Goal: Task Accomplishment & Management: Manage account settings

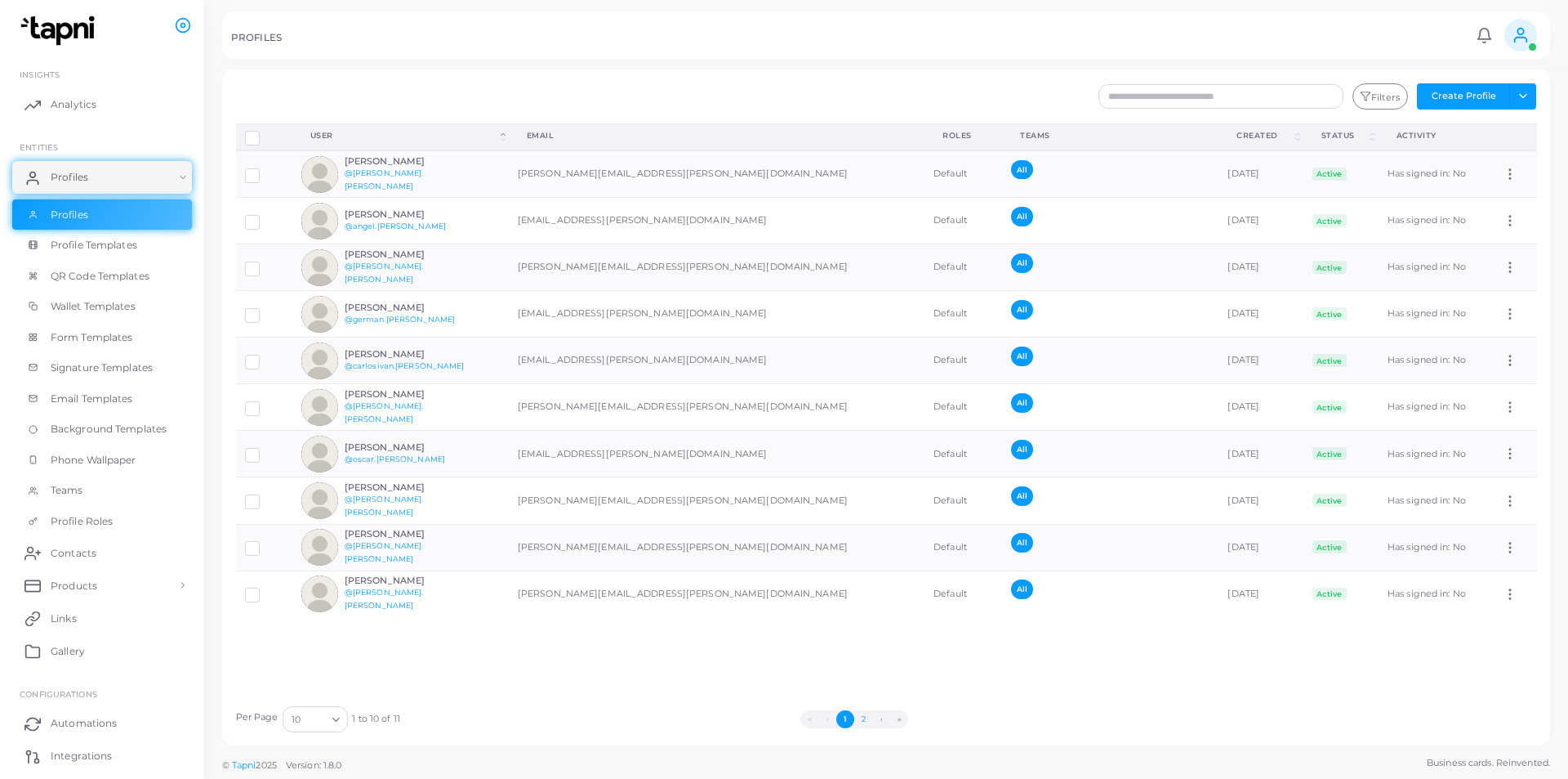
click at [865, 714] on button "2" at bounding box center [864, 719] width 18 height 18
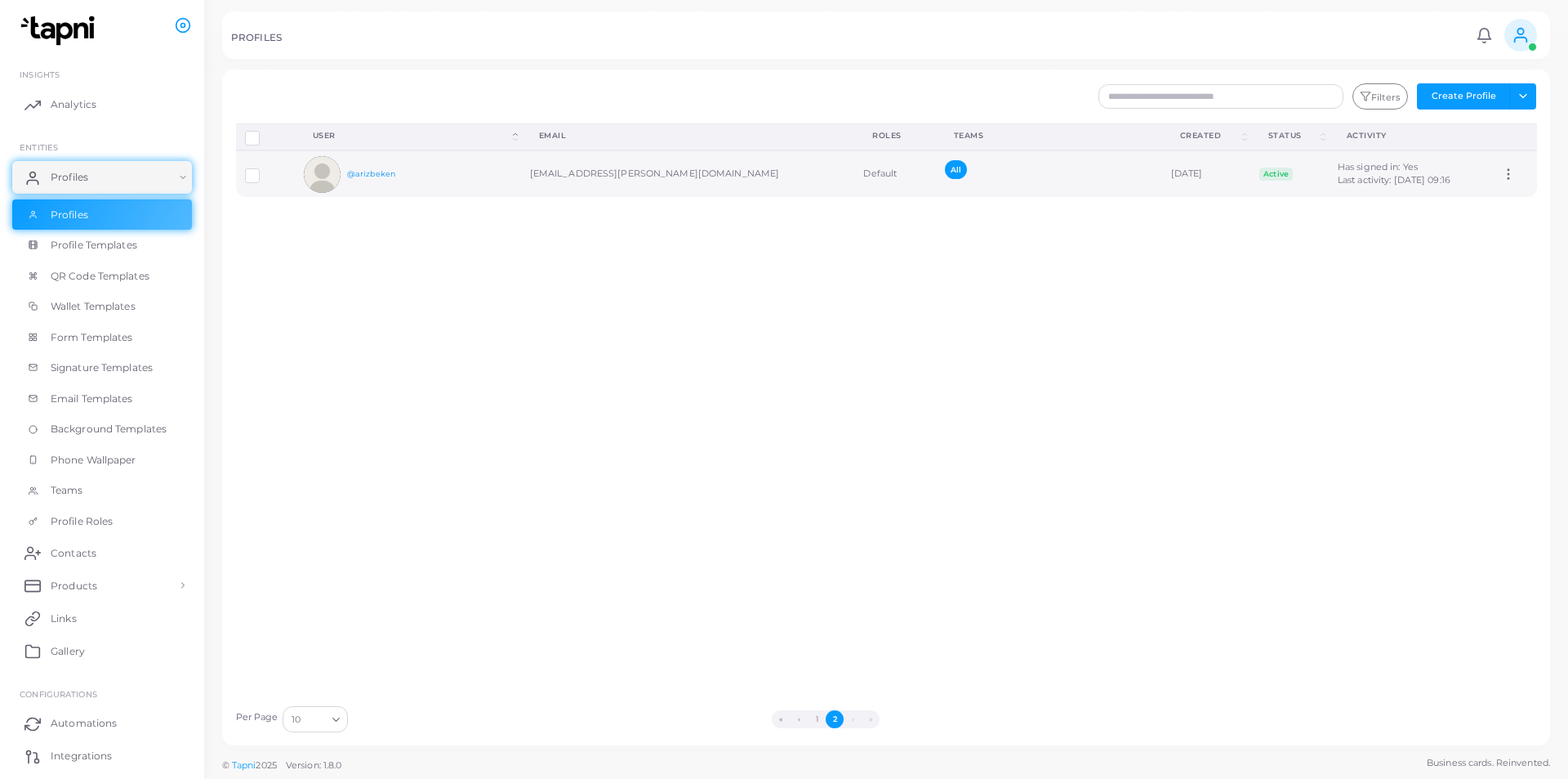
click at [364, 174] on link "@arizbeken" at bounding box center [371, 173] width 48 height 9
click at [1501, 178] on icon at bounding box center [1508, 174] width 14 height 14
click at [1197, 210] on div "Disconnect Profiles Delete Profile Show Selections Download QRs User (Click to …" at bounding box center [886, 410] width 1319 height 573
click at [264, 169] on label at bounding box center [264, 169] width 0 height 0
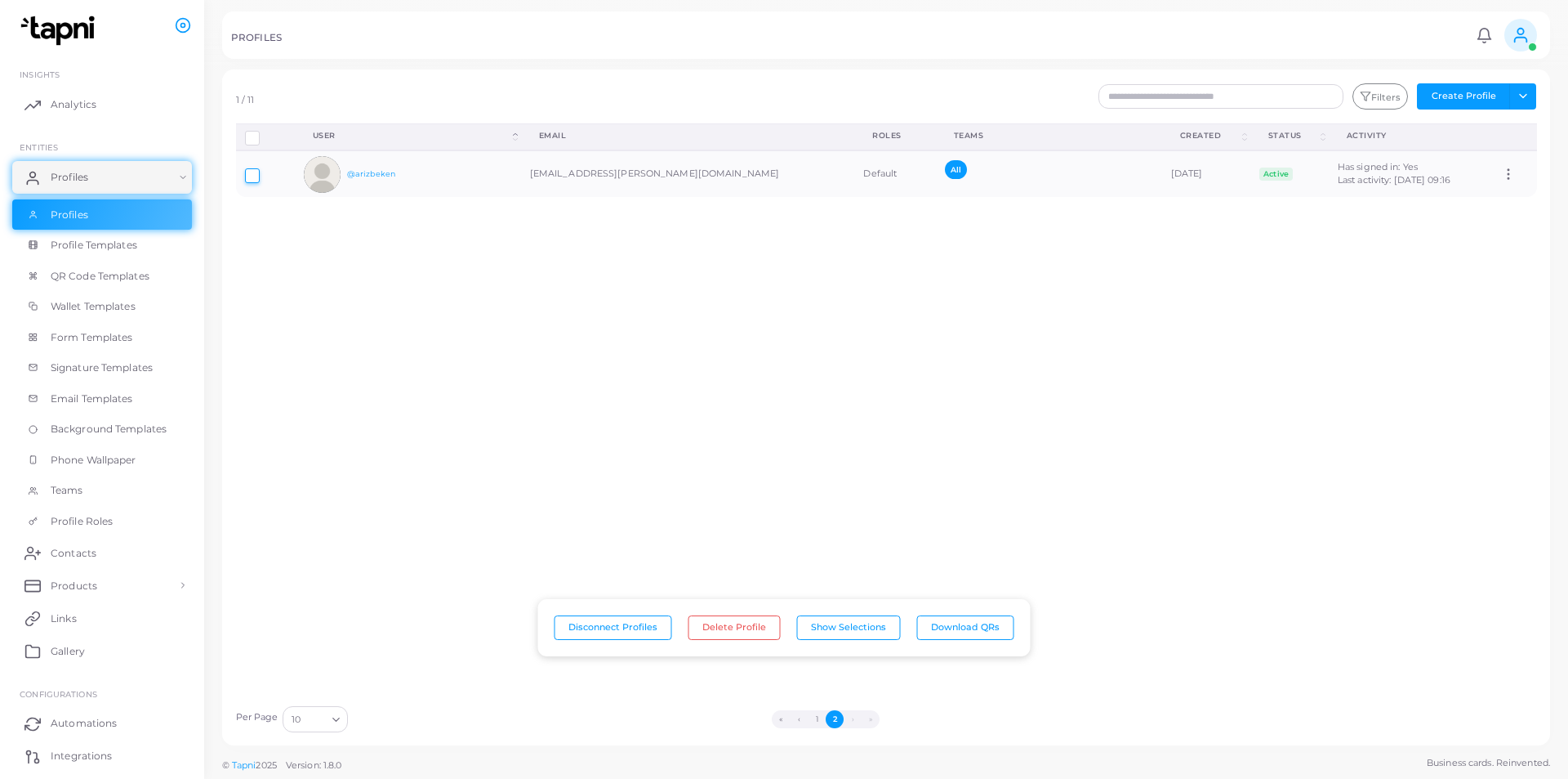
click at [1526, 33] on icon at bounding box center [1521, 35] width 18 height 18
click at [1472, 97] on li "([EMAIL_ADDRESS][PERSON_NAME][DOMAIN_NAME])" at bounding box center [1474, 104] width 133 height 66
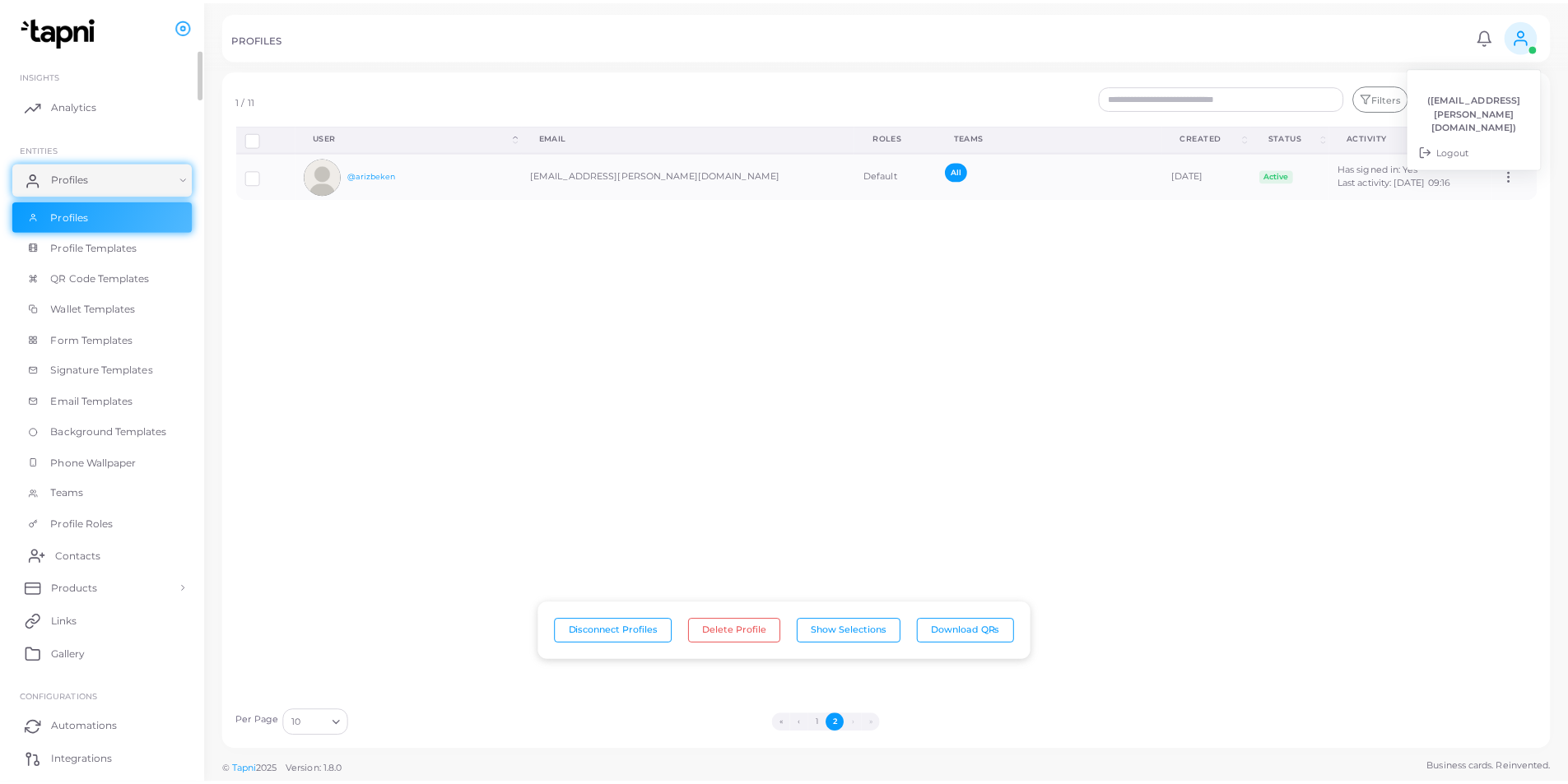
scroll to position [85, 0]
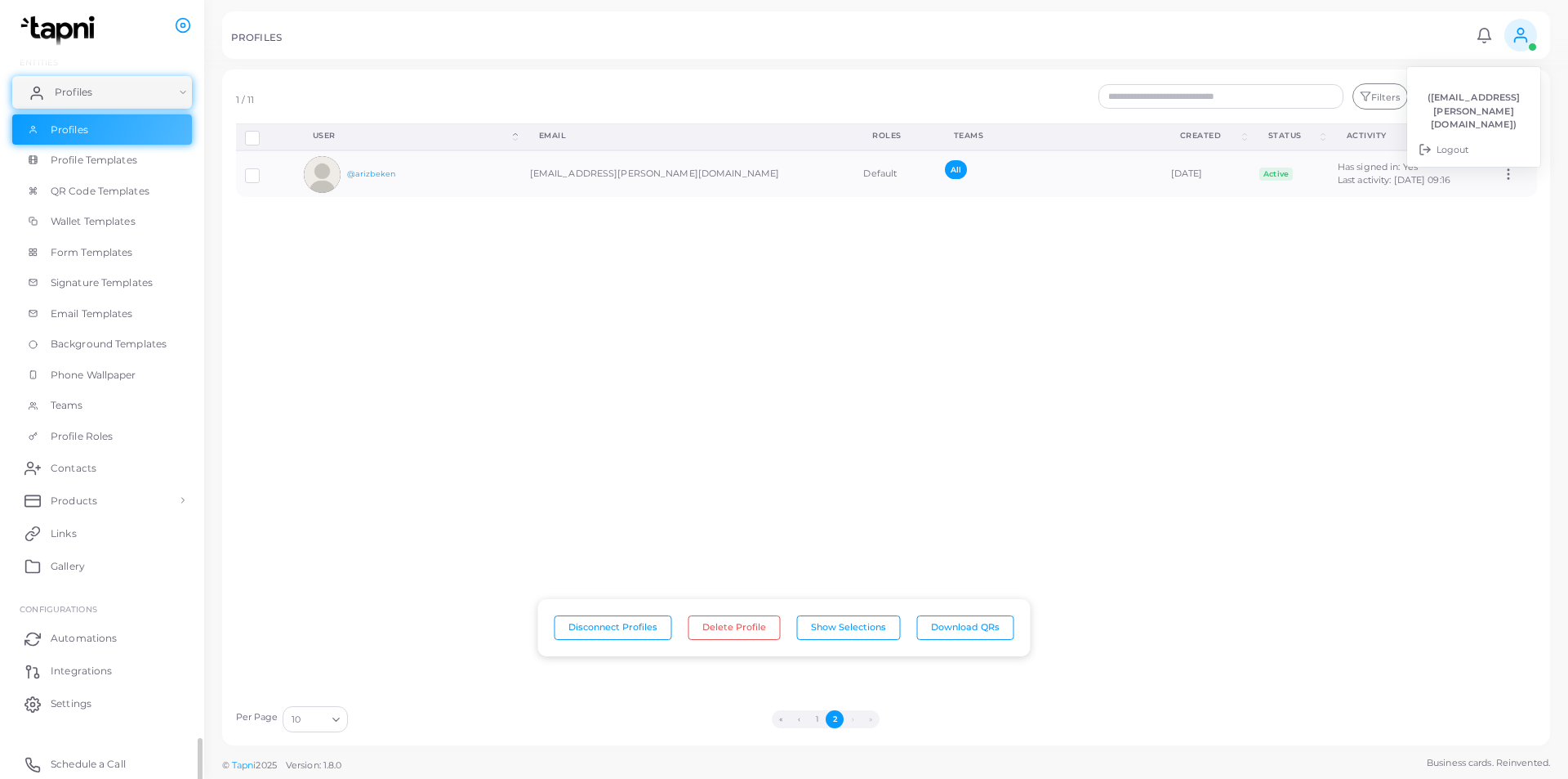
click at [180, 95] on link "Profiles" at bounding box center [102, 93] width 179 height 33
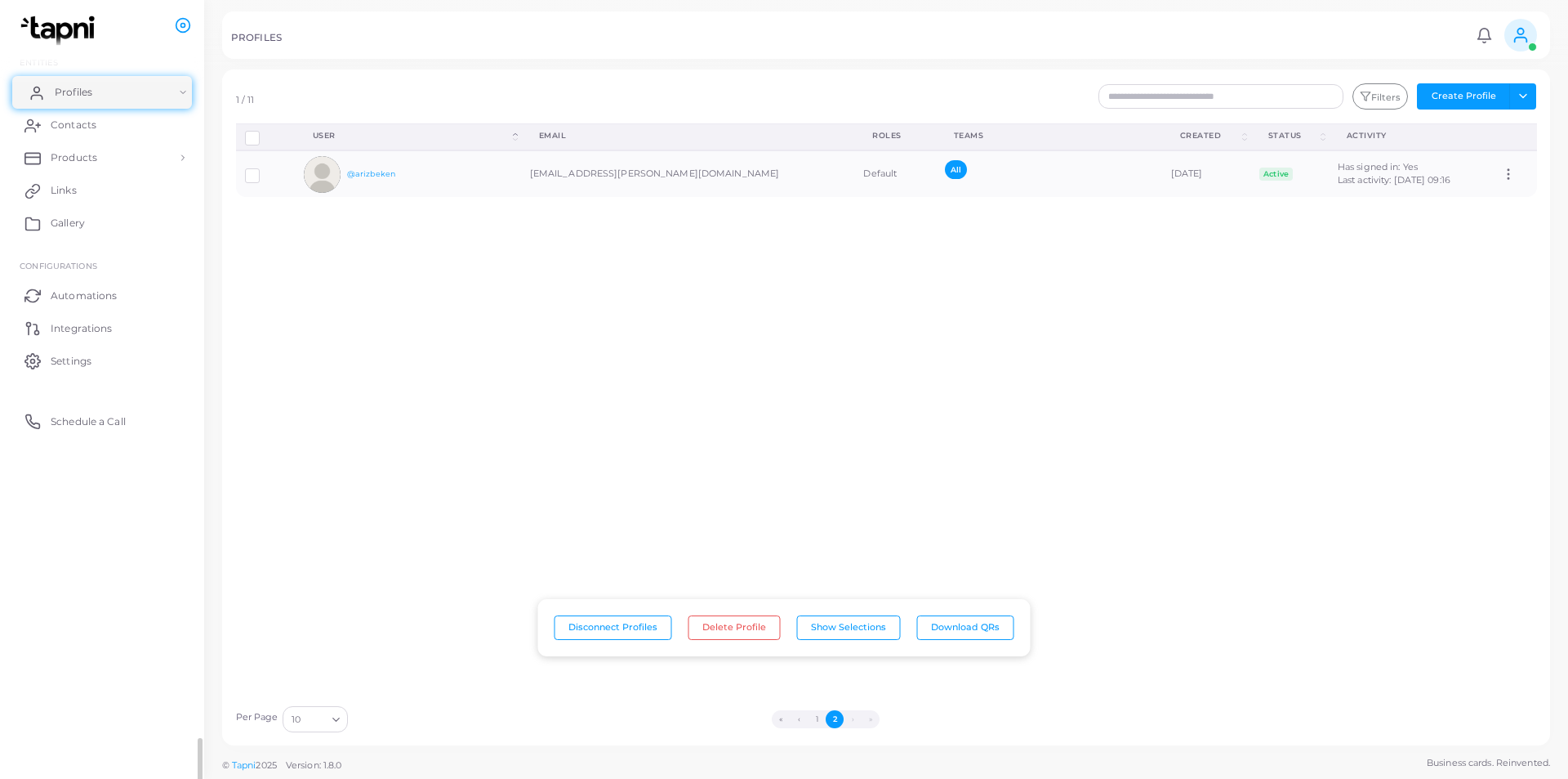
click at [179, 95] on link "Profiles" at bounding box center [102, 93] width 179 height 33
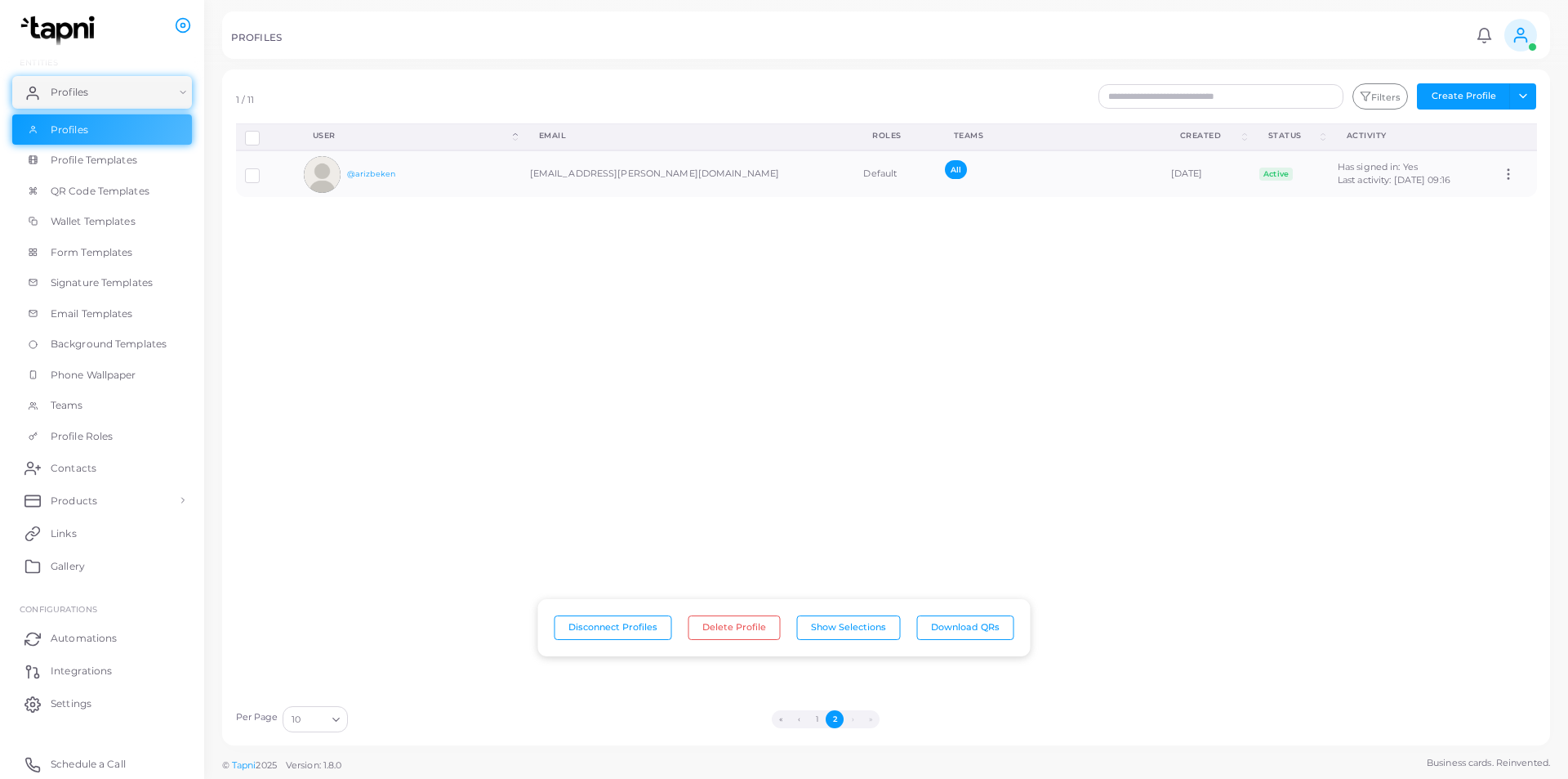
drag, startPoint x: 322, startPoint y: 179, endPoint x: 619, endPoint y: 275, distance: 312.1
click at [619, 275] on div "Disconnect Profiles Delete Profile Show Selections Download QRs User (Click to …" at bounding box center [886, 410] width 1319 height 573
click at [1508, 179] on circle at bounding box center [1509, 180] width 2 height 2
click at [576, 299] on div "Disconnect Profiles Delete Profile Show Selections Download QRs User (Click to …" at bounding box center [886, 410] width 1319 height 573
click at [343, 157] on div "@arizbeken" at bounding box center [385, 175] width 163 height 37
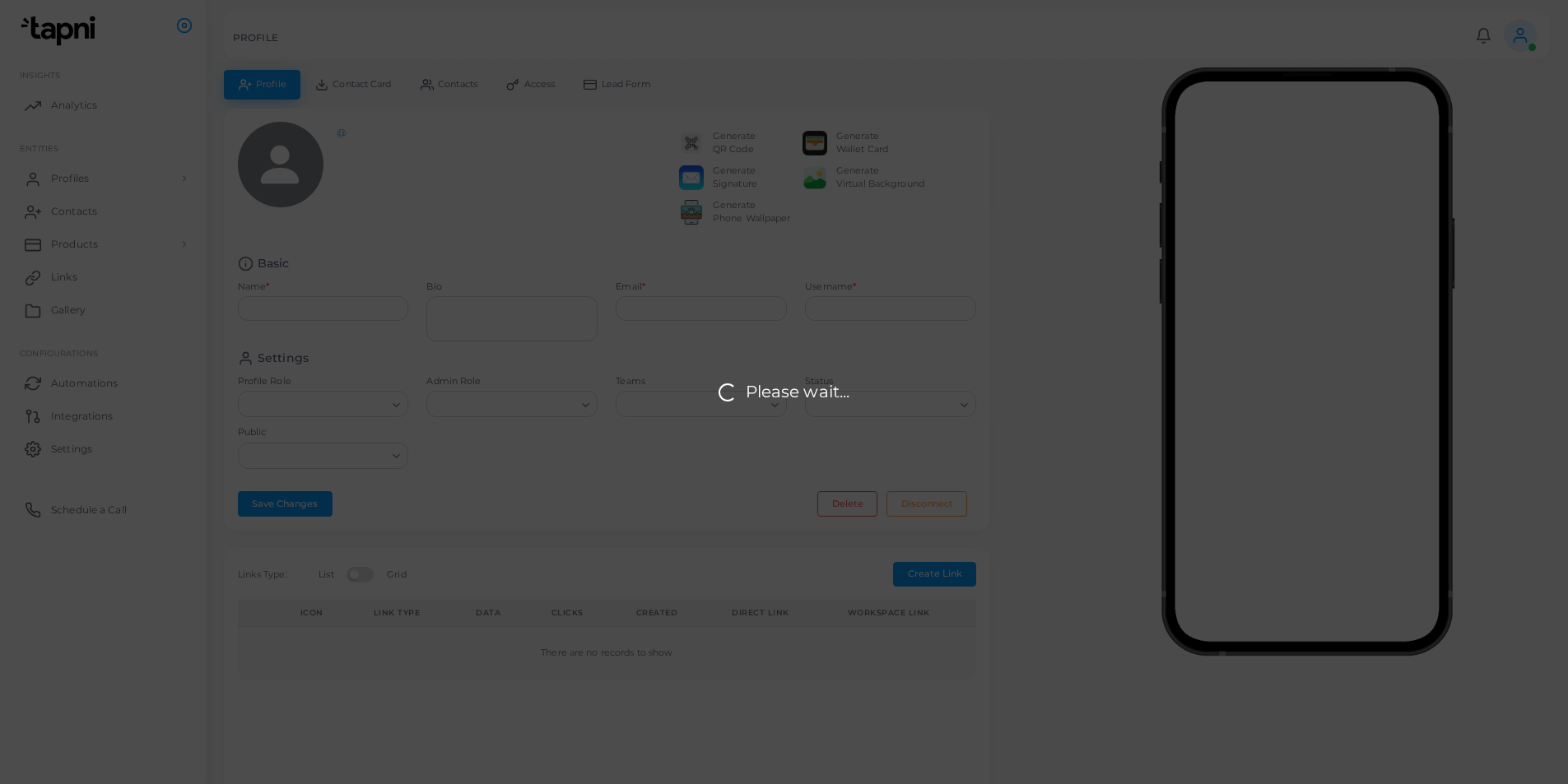
type input "**********"
type input "*********"
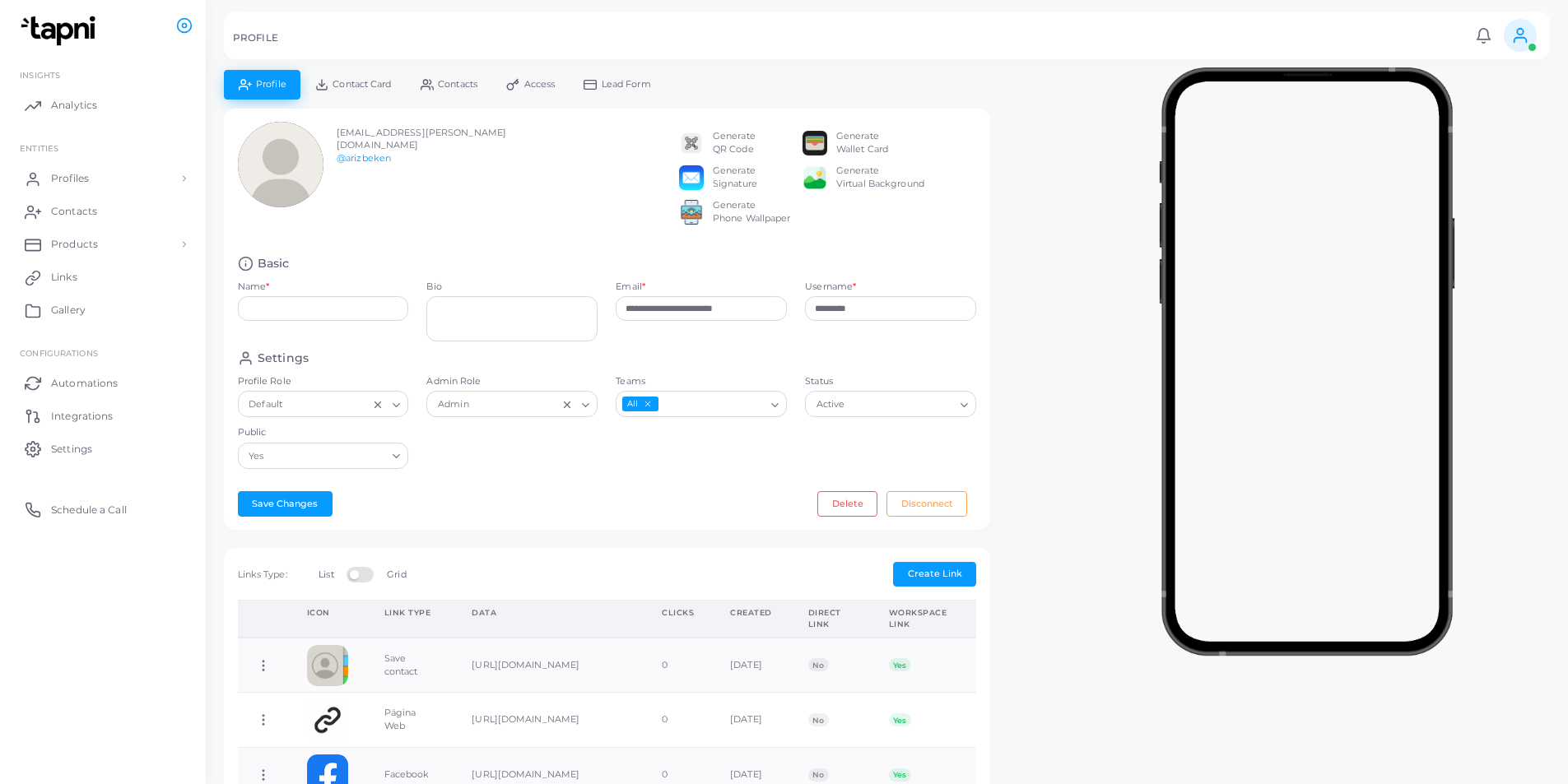
click at [547, 81] on span "Access" at bounding box center [540, 84] width 31 height 9
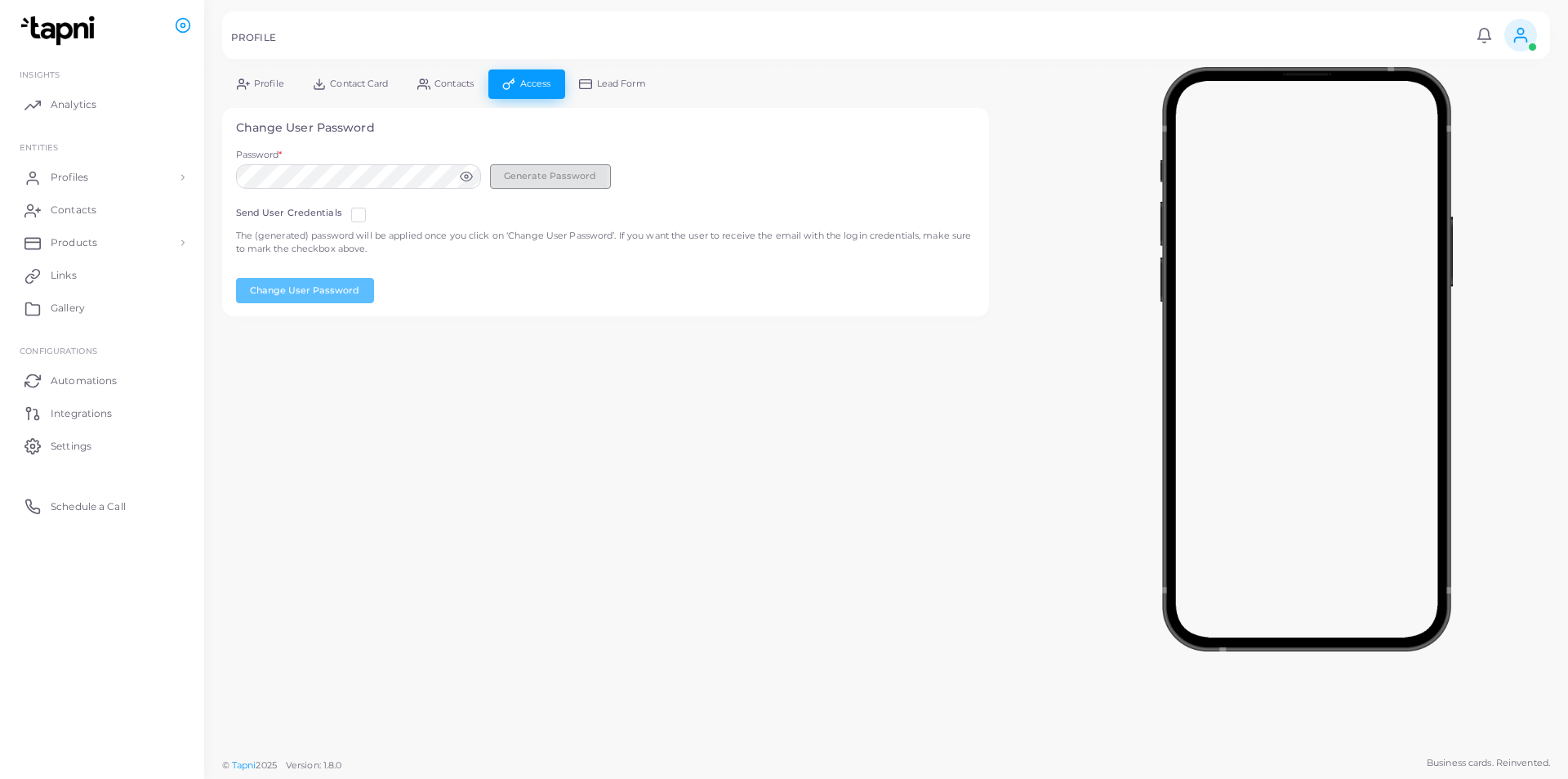
click at [531, 172] on button "Generate Password" at bounding box center [550, 176] width 121 height 24
click at [470, 179] on icon at bounding box center [466, 176] width 13 height 9
click at [371, 209] on label at bounding box center [371, 209] width 0 height 0
click at [237, 195] on div "Password * Generate Password" at bounding box center [606, 173] width 758 height 49
click at [663, 168] on div "Generate Password" at bounding box center [606, 176] width 740 height 24
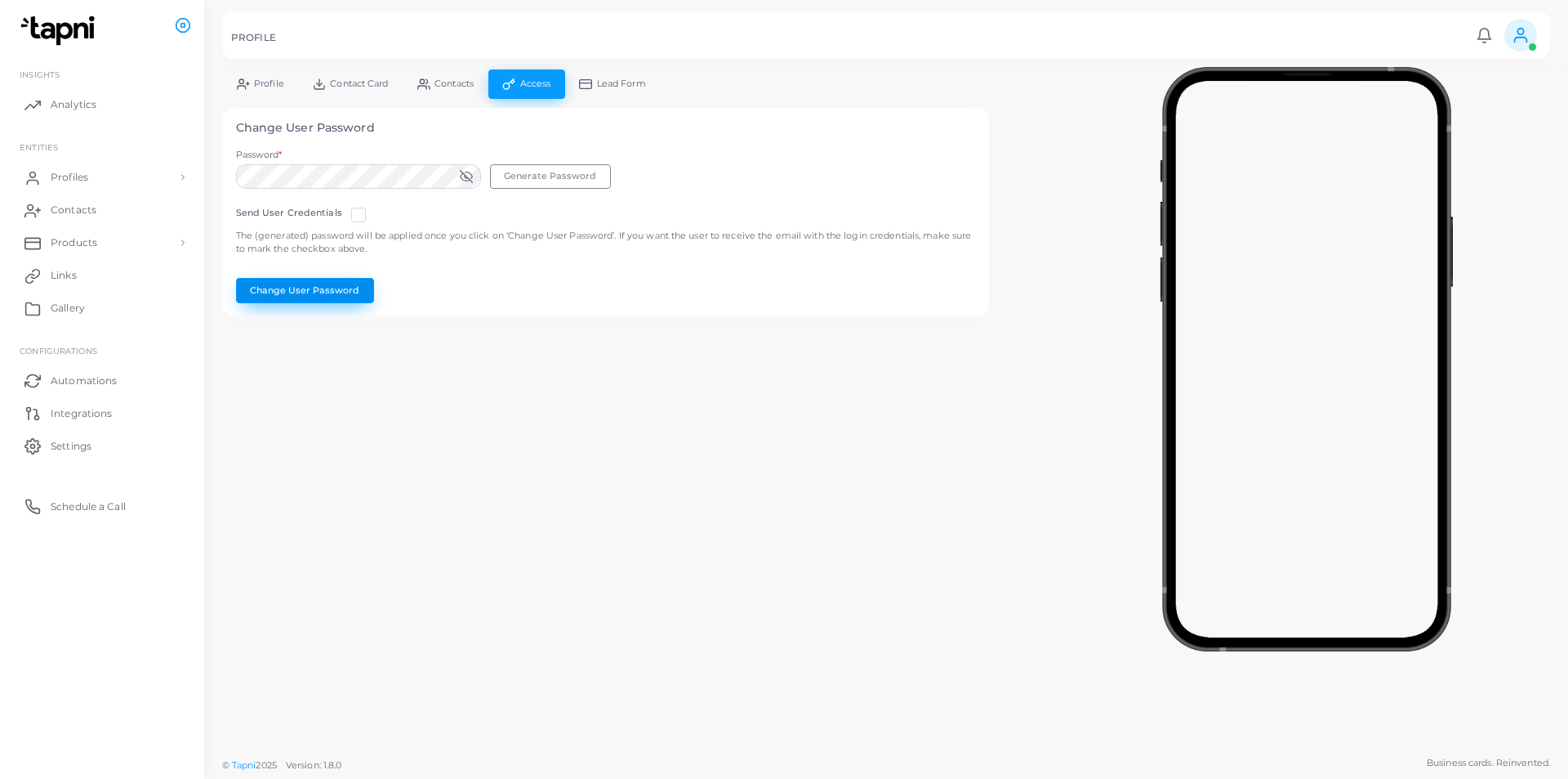
click at [292, 292] on button "Change User Password" at bounding box center [305, 290] width 138 height 24
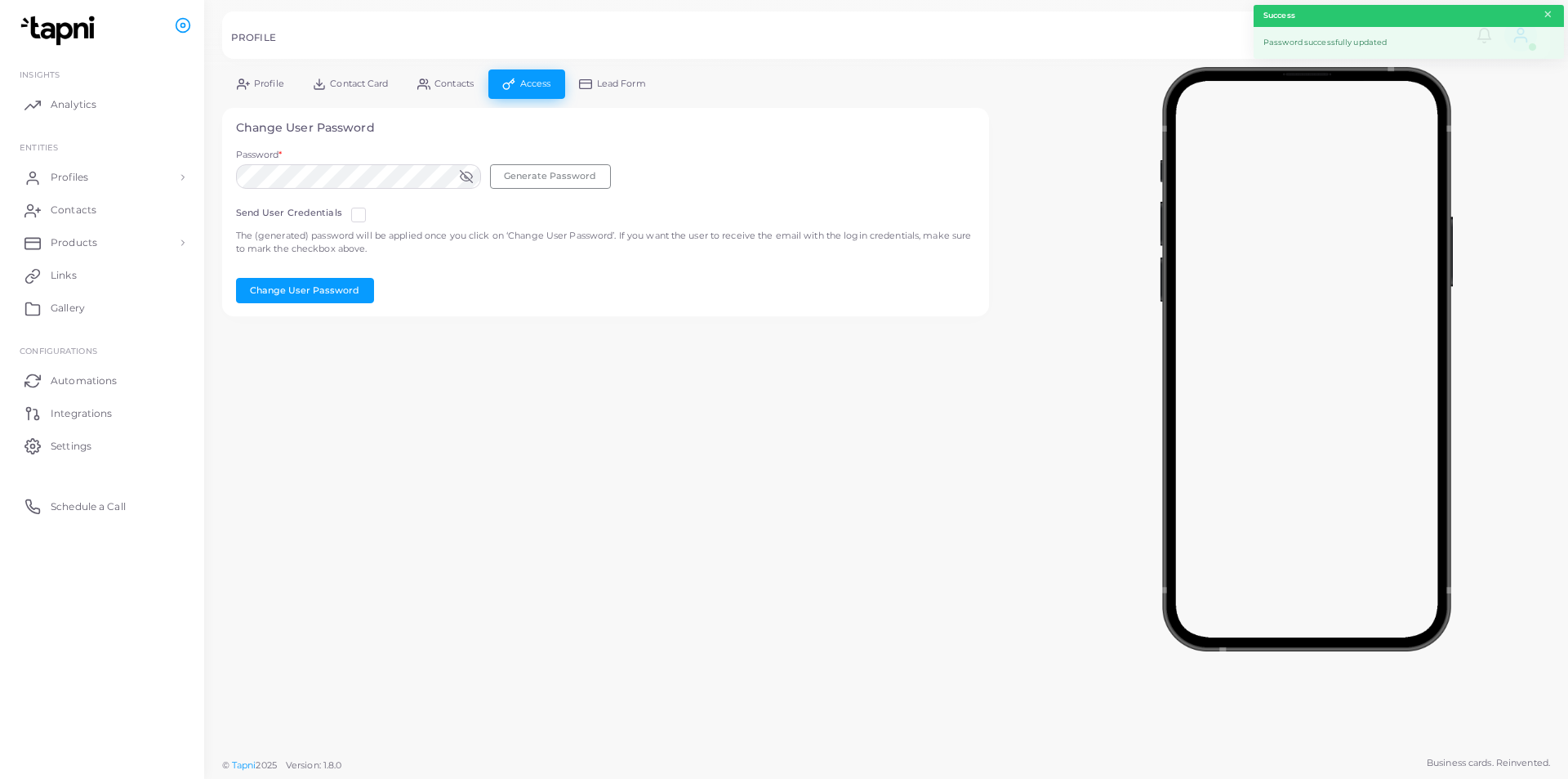
click at [1550, 16] on button "×" at bounding box center [1548, 14] width 11 height 18
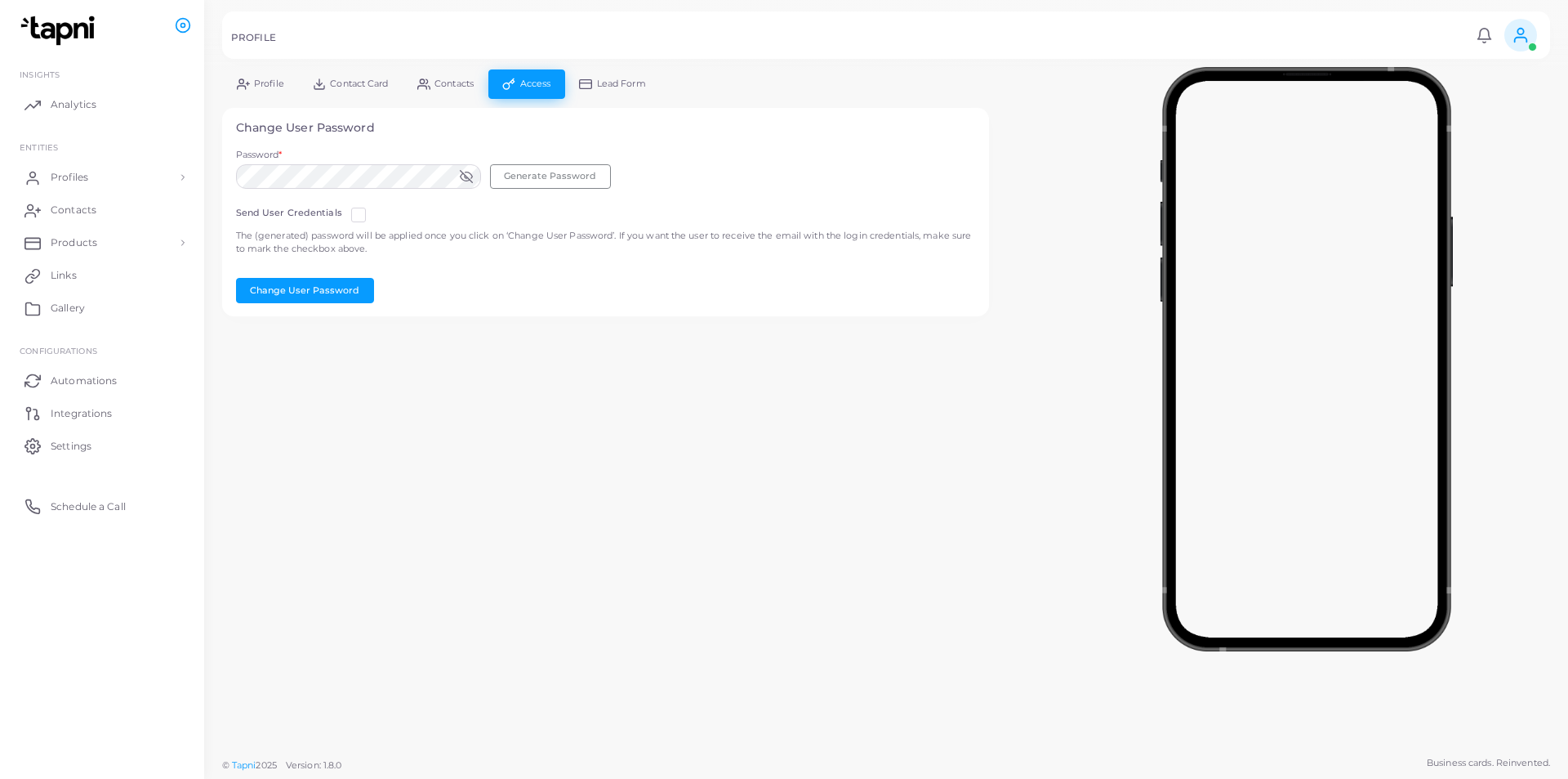
click at [260, 79] on span "Profile" at bounding box center [268, 83] width 30 height 9
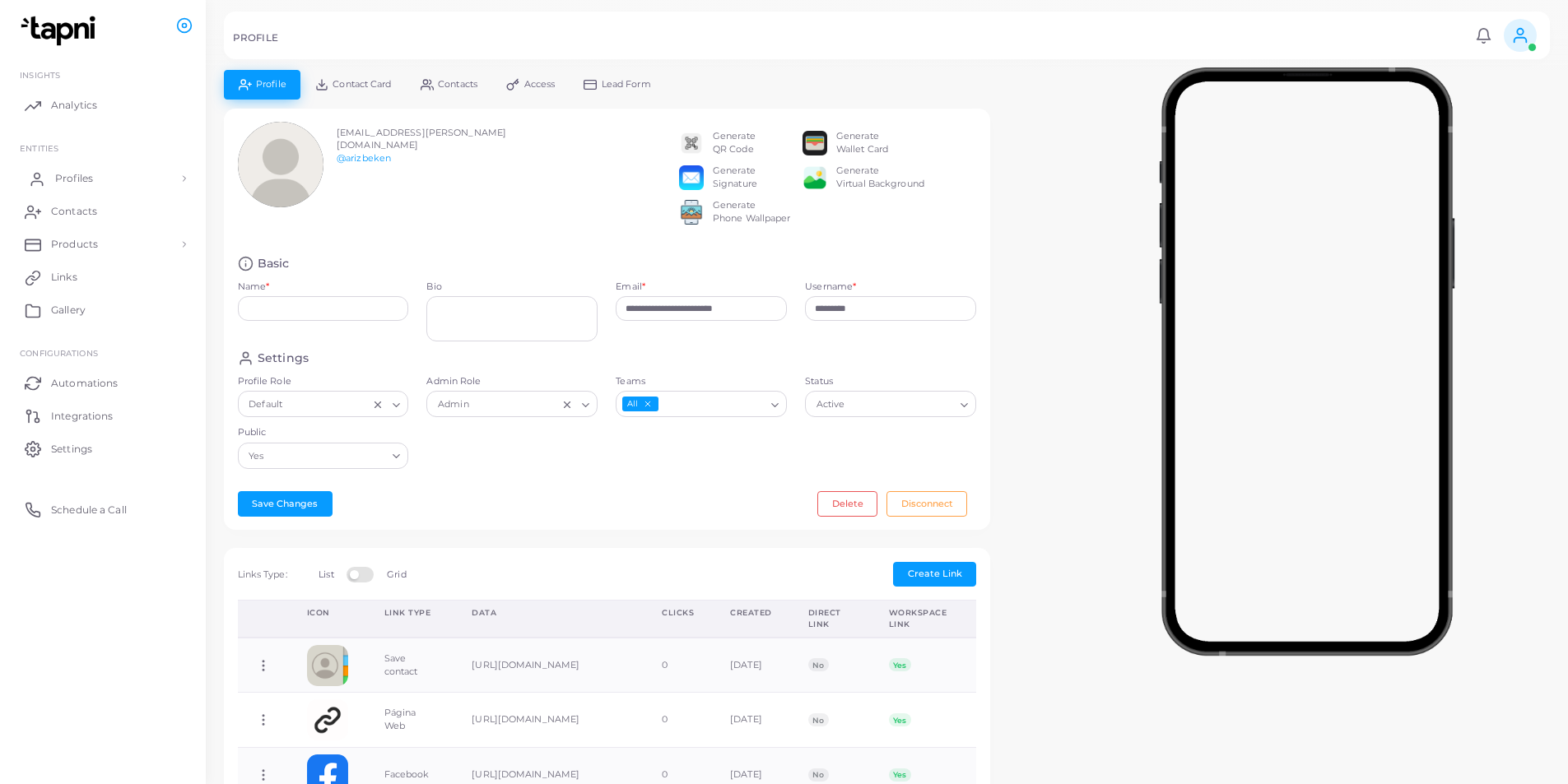
click at [83, 179] on span "Profiles" at bounding box center [74, 178] width 38 height 15
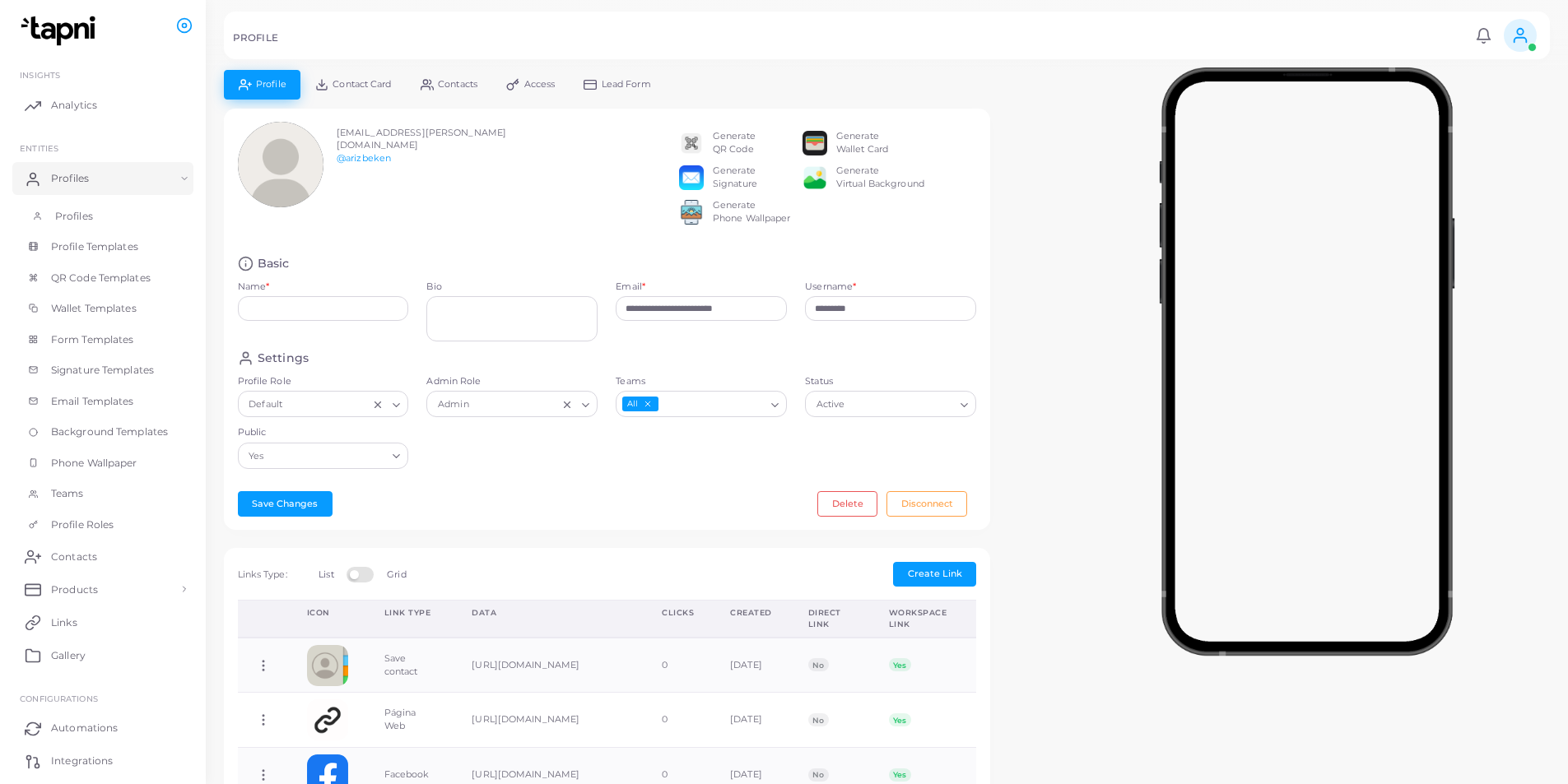
click at [86, 217] on span "Profiles" at bounding box center [74, 216] width 38 height 15
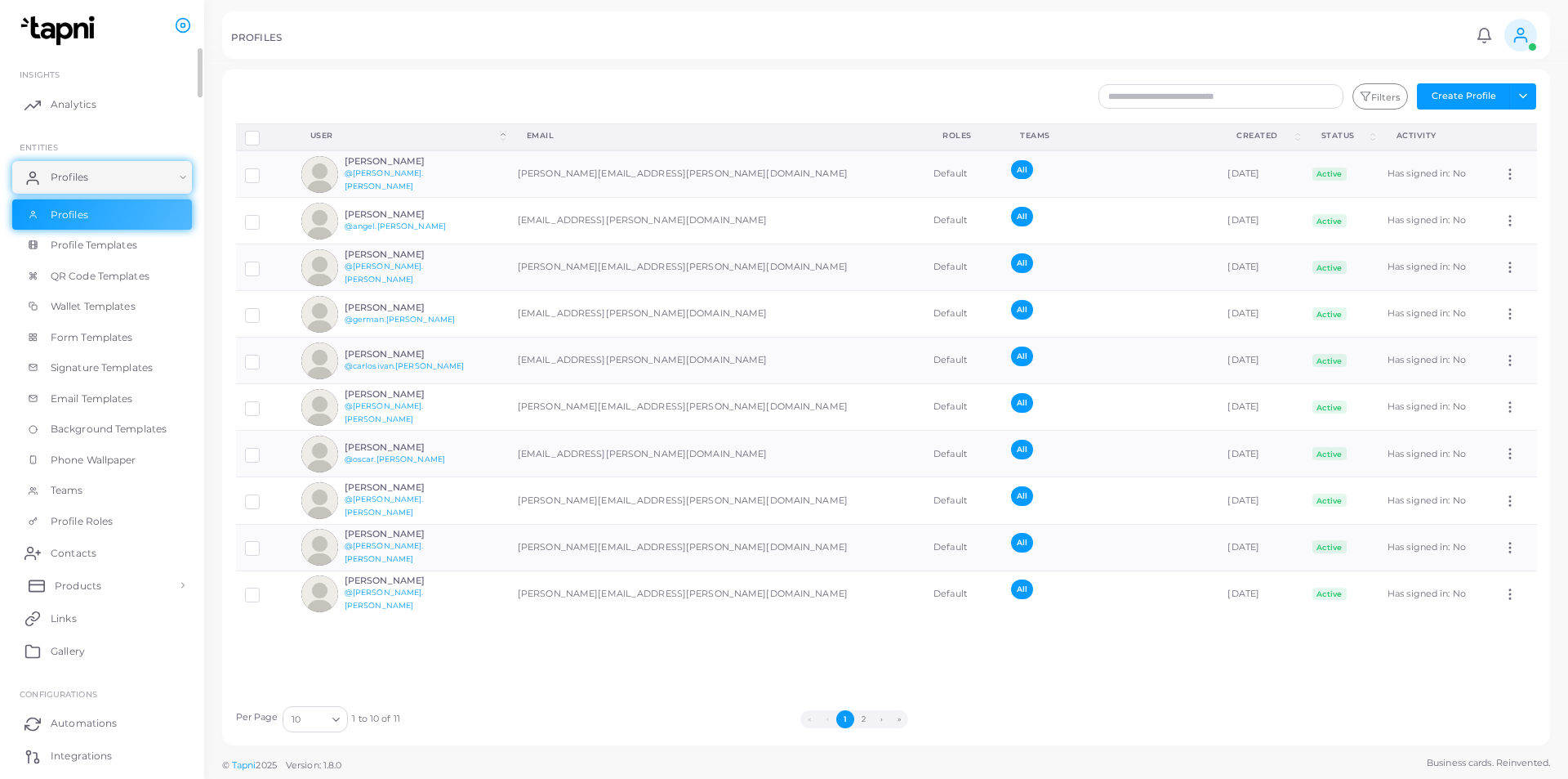
click at [92, 589] on span "Products" at bounding box center [78, 585] width 46 height 14
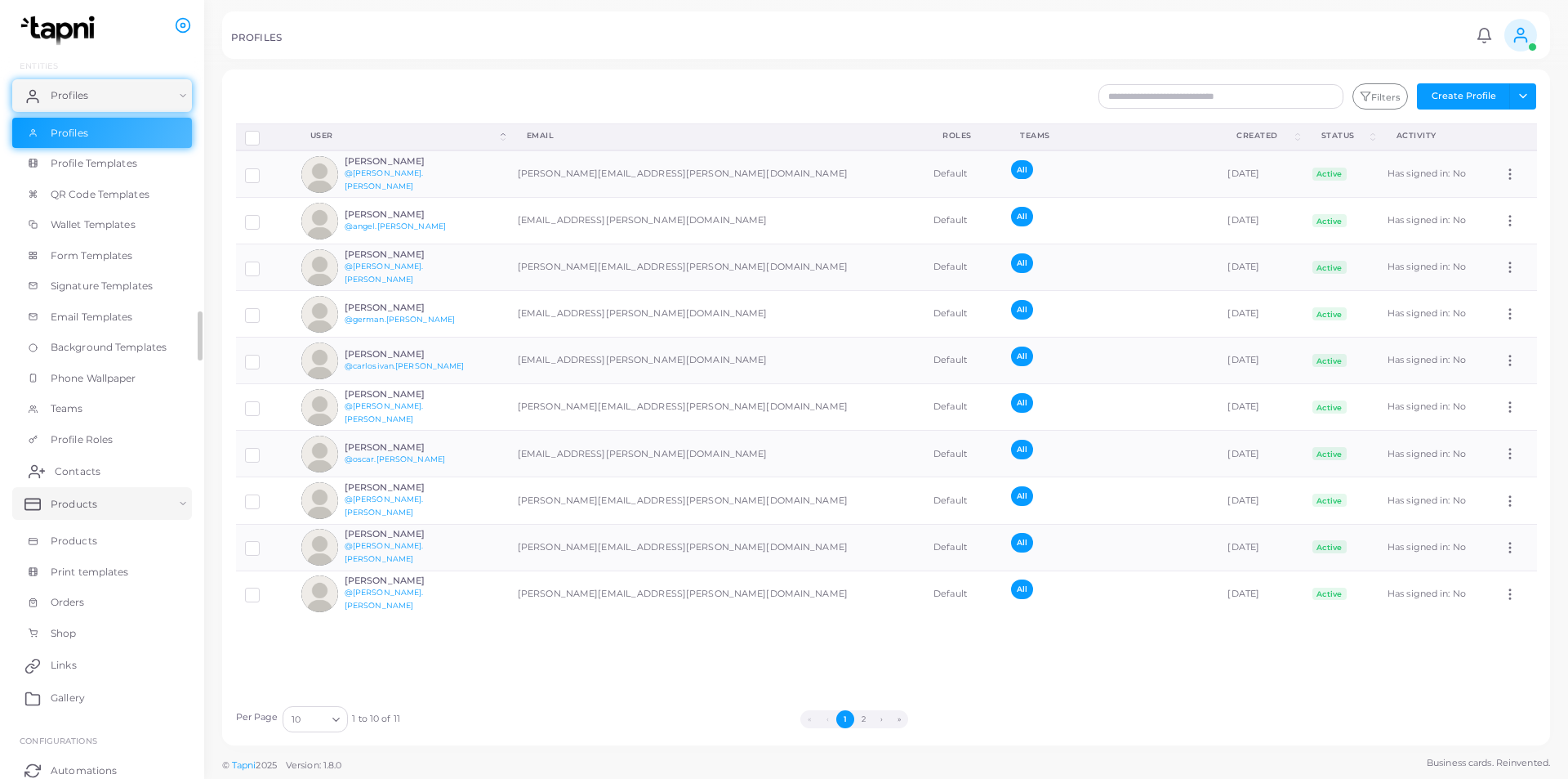
scroll to position [163, 0]
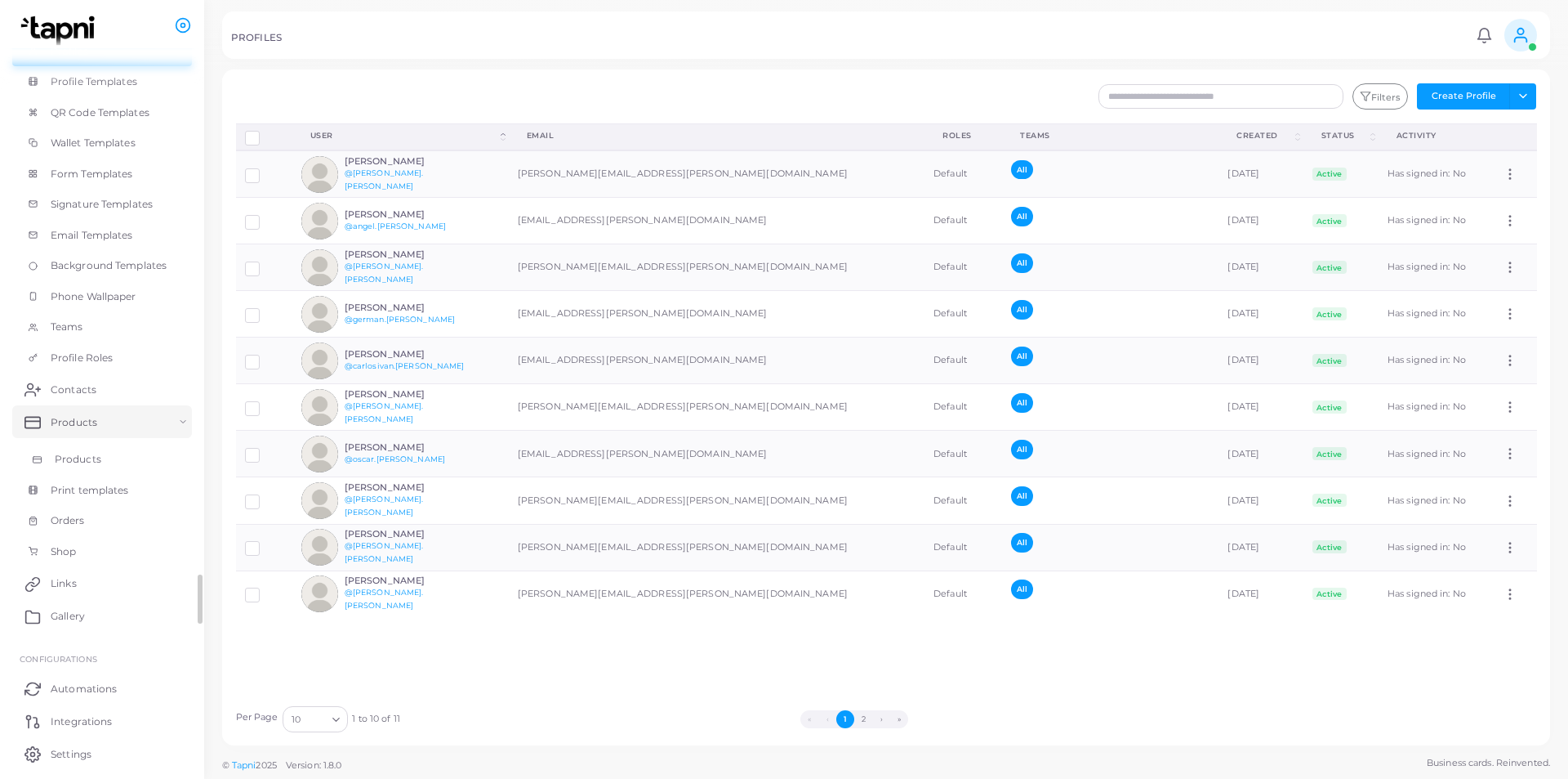
click at [80, 458] on span "Products" at bounding box center [78, 459] width 46 height 14
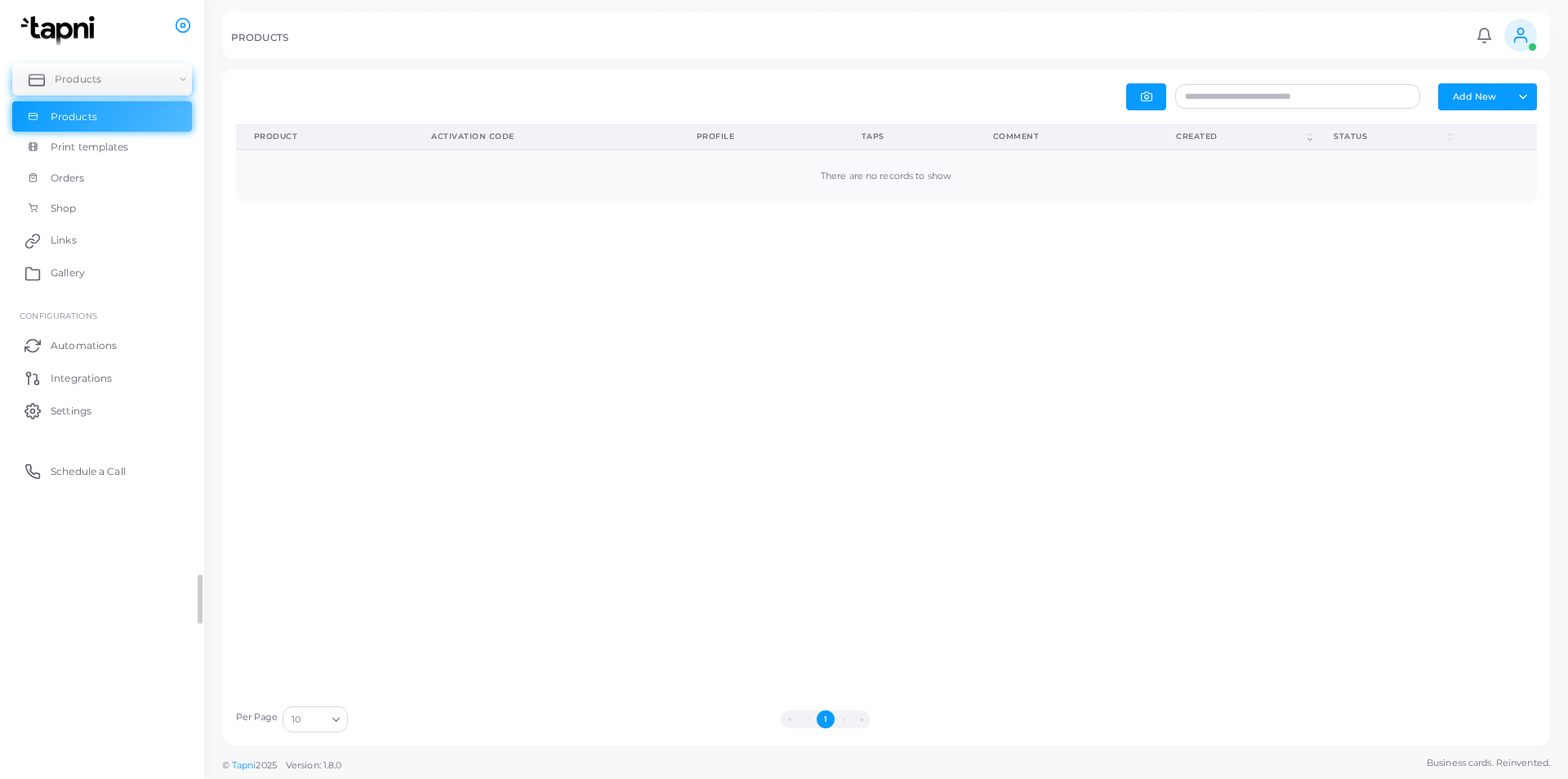
click at [67, 74] on span "Products" at bounding box center [78, 78] width 46 height 14
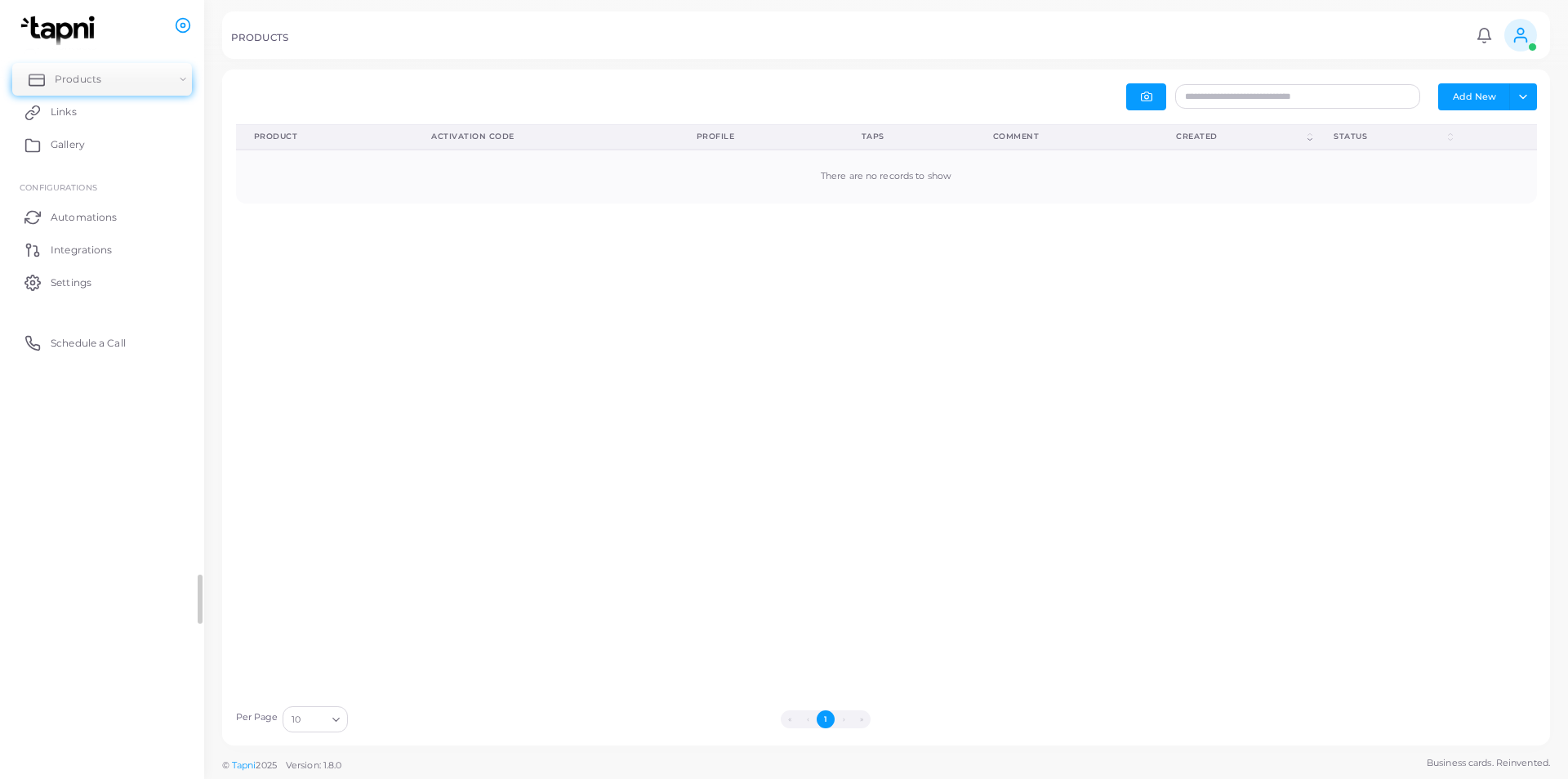
click at [67, 74] on span "Products" at bounding box center [78, 78] width 46 height 14
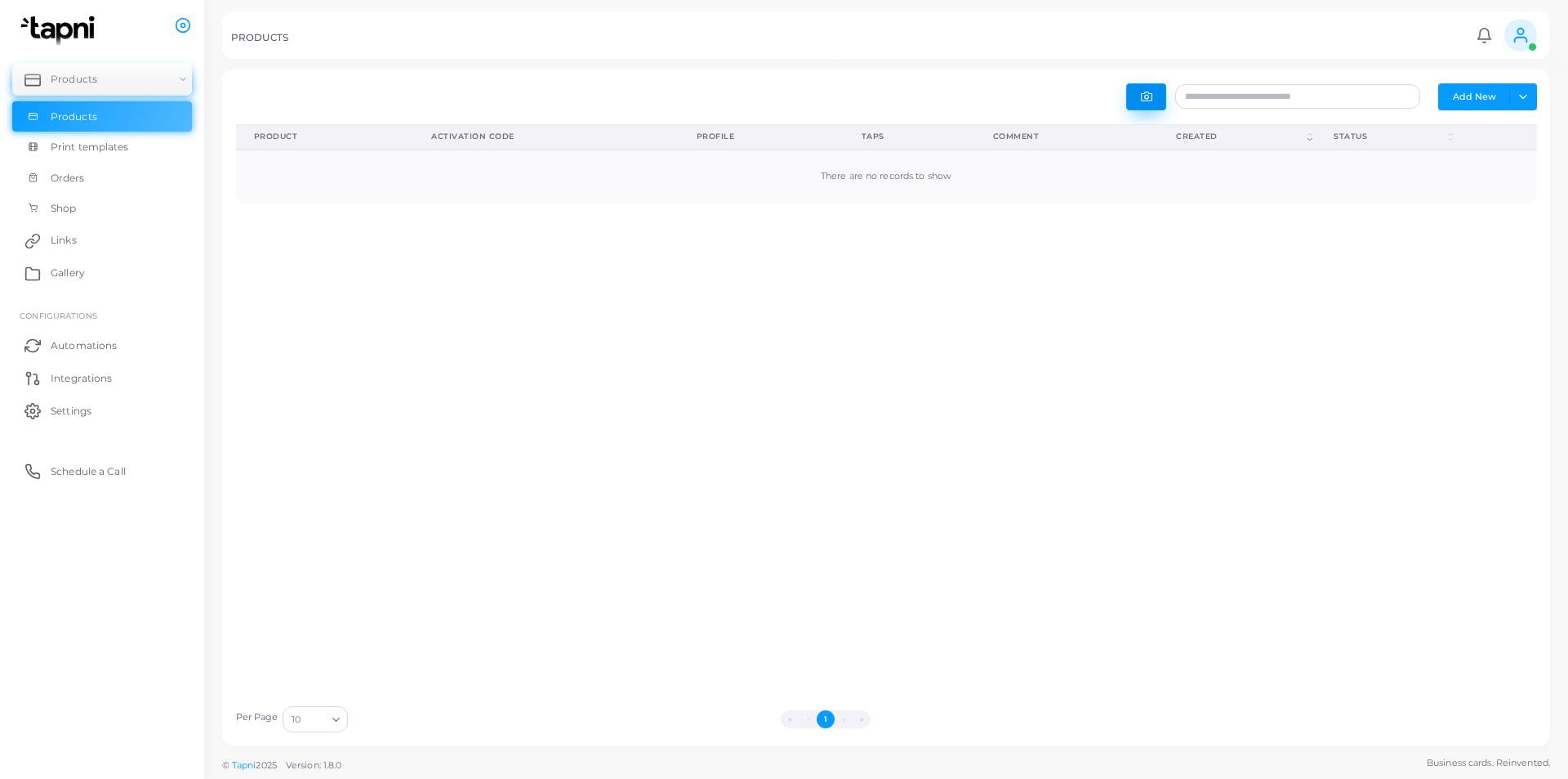
click at [1142, 98] on icon "button" at bounding box center [1147, 97] width 12 height 12
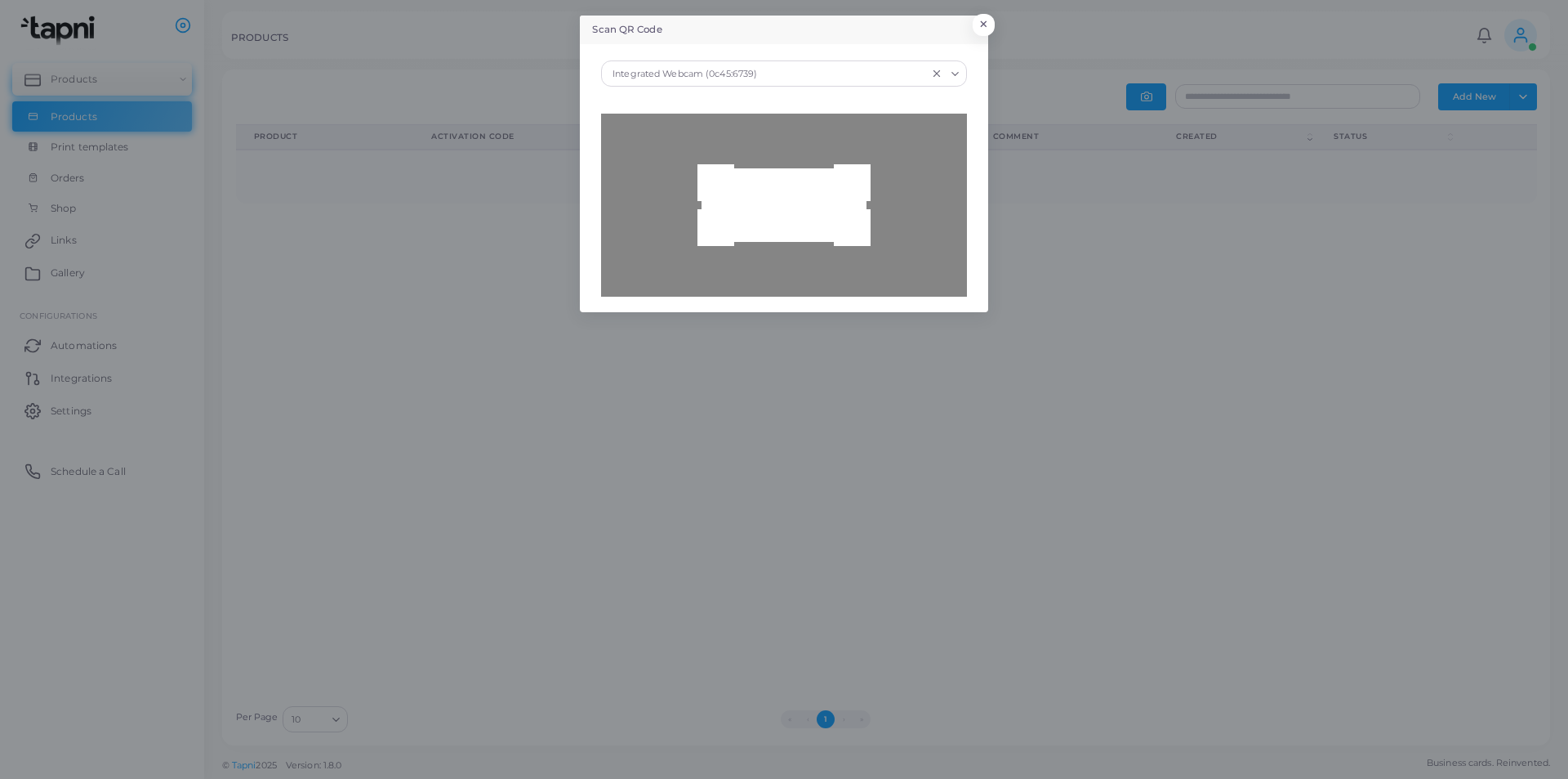
type input "**********"
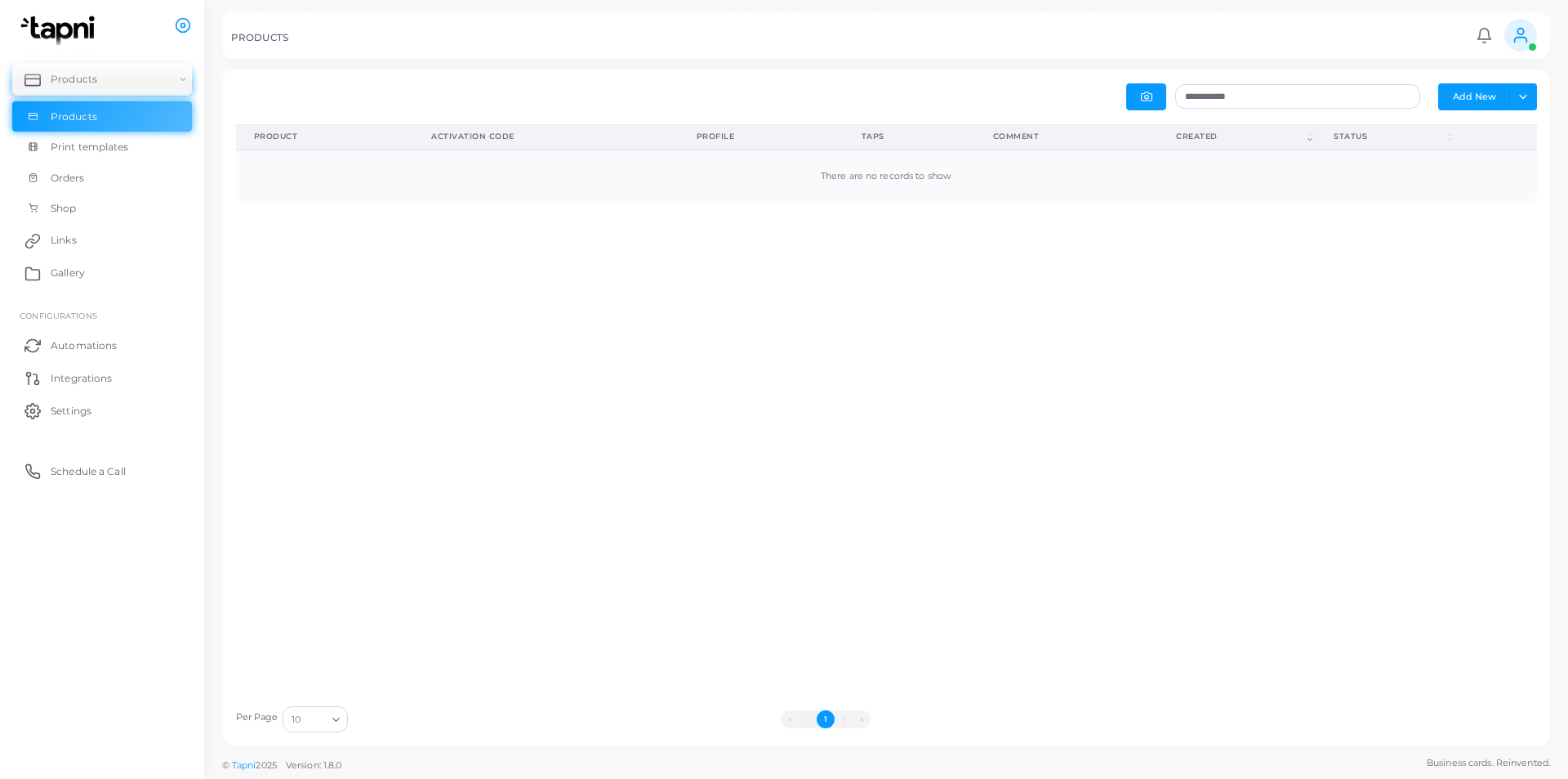
click at [1137, 310] on div "Product (Click to clear sorting) Activation Code (Click to clear sorting) Profi…" at bounding box center [886, 410] width 1319 height 572
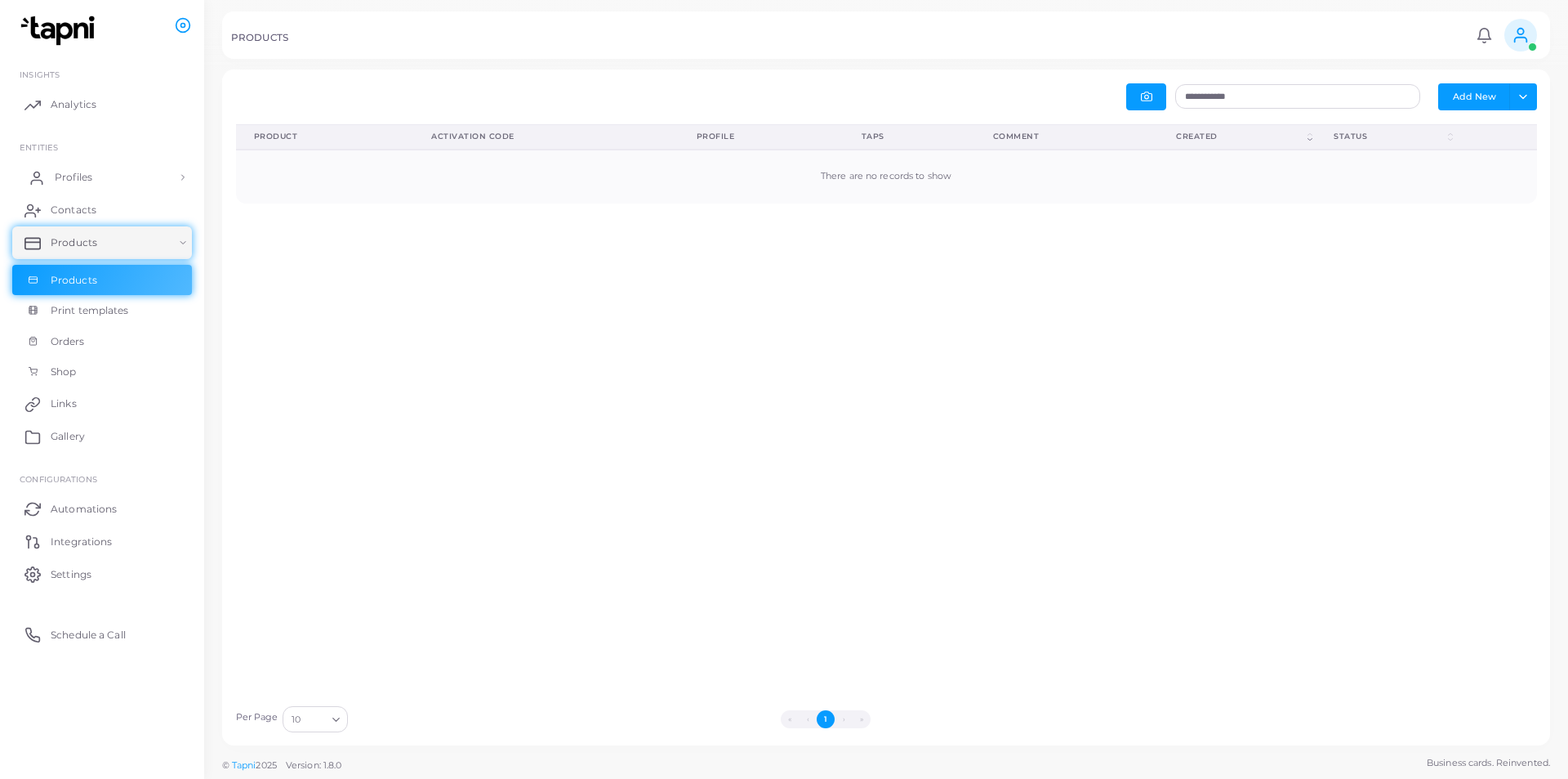
click at [61, 183] on span "Profiles" at bounding box center [73, 177] width 38 height 14
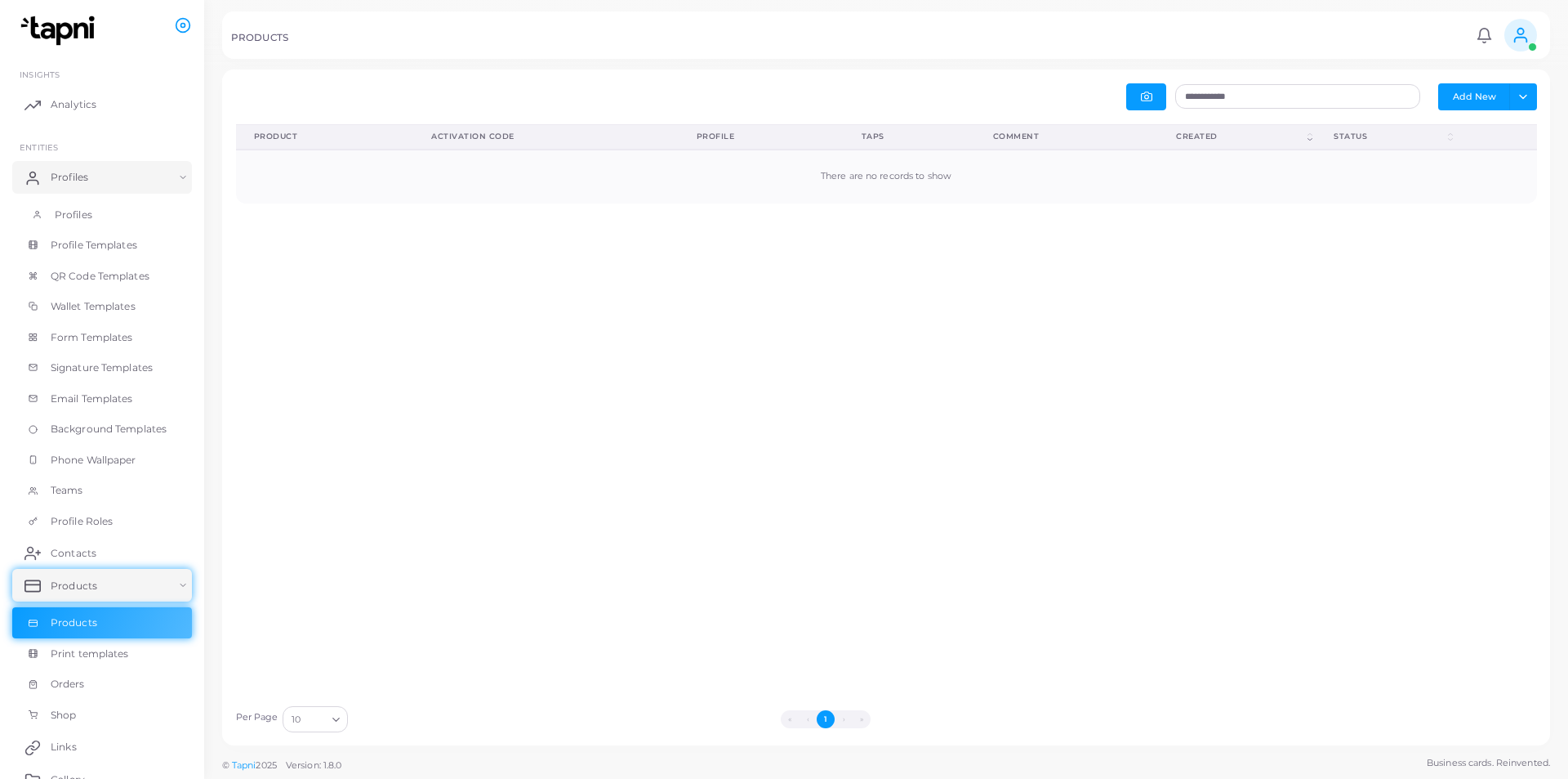
click at [63, 206] on link "Profiles" at bounding box center [102, 215] width 179 height 31
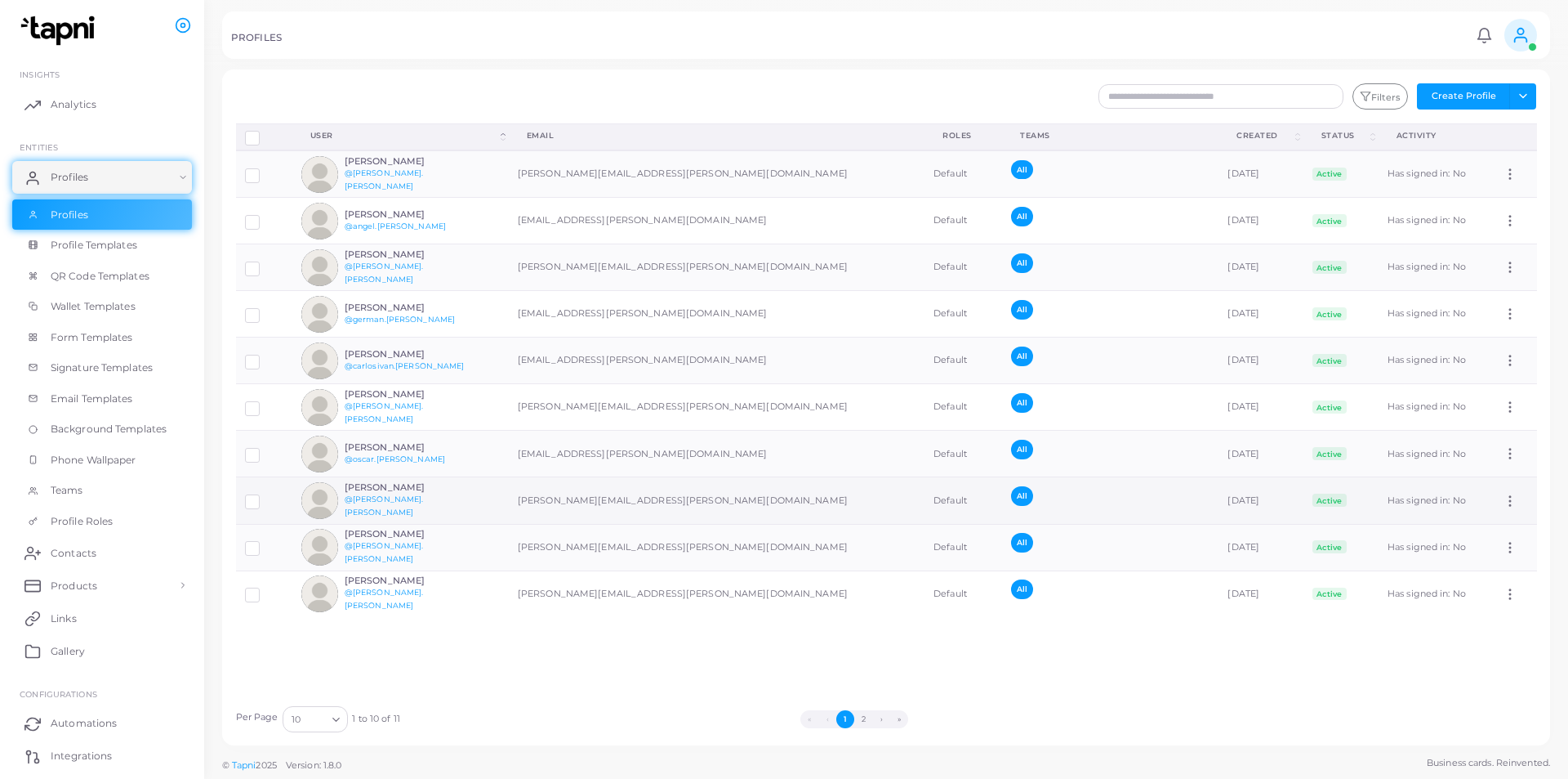
click at [1503, 500] on icon at bounding box center [1510, 500] width 14 height 14
click at [1489, 530] on link "Assign Product" at bounding box center [1487, 519] width 115 height 22
click at [380, 491] on h6 "[PERSON_NAME]" at bounding box center [404, 487] width 120 height 11
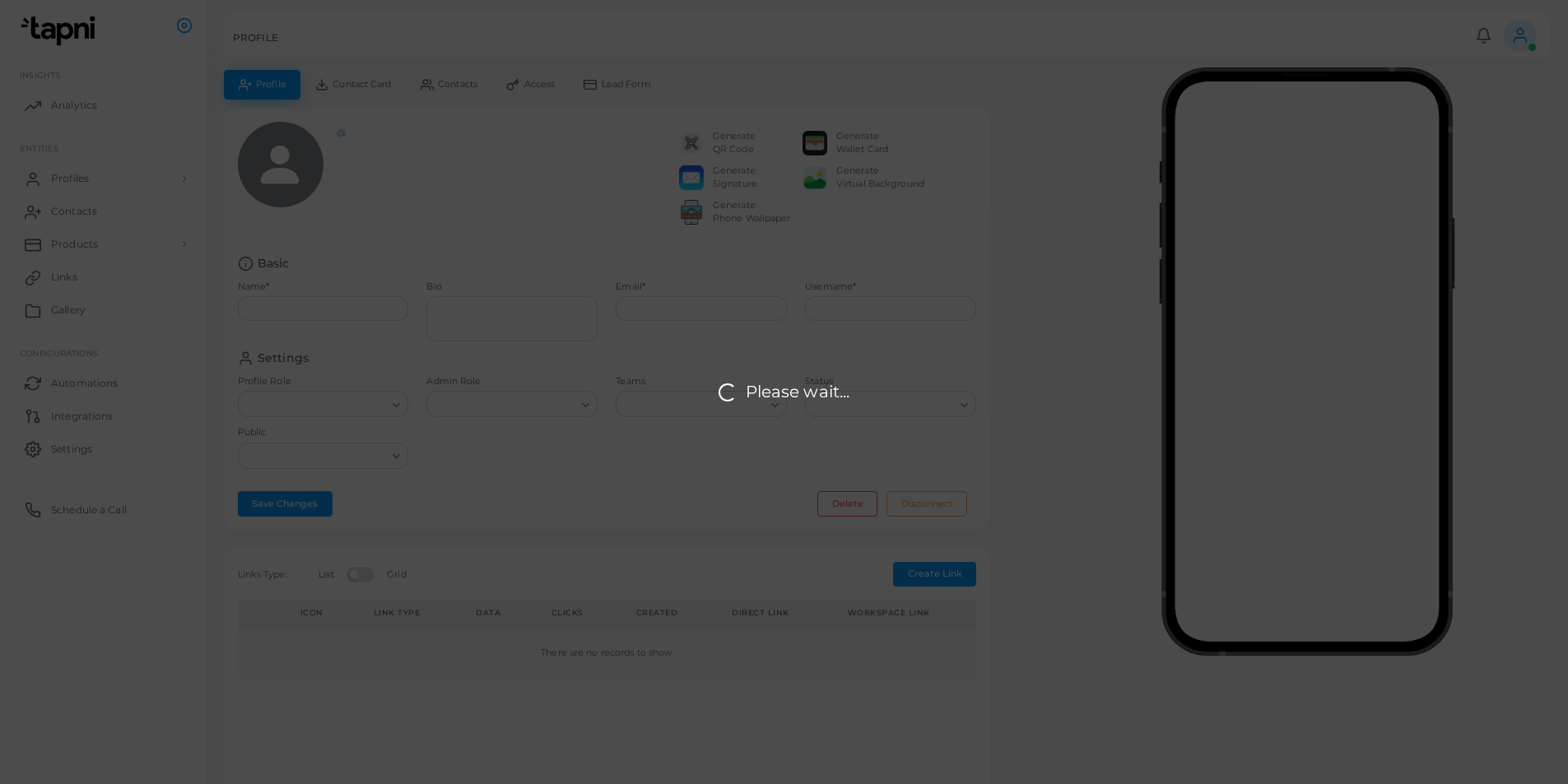
type input "**********"
type textarea "**********"
type input "**********"
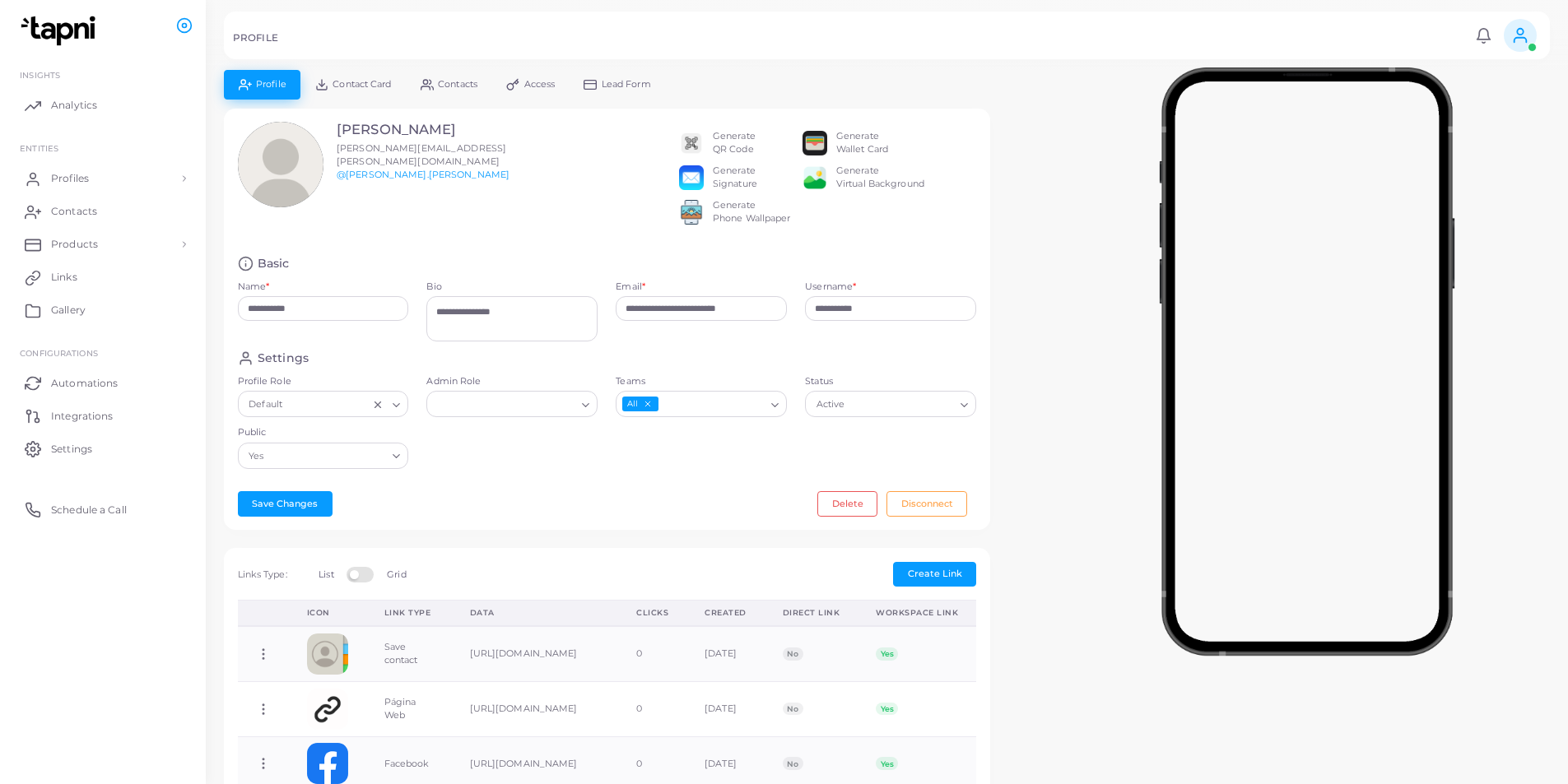
click at [351, 85] on span "Contact Card" at bounding box center [362, 84] width 58 height 9
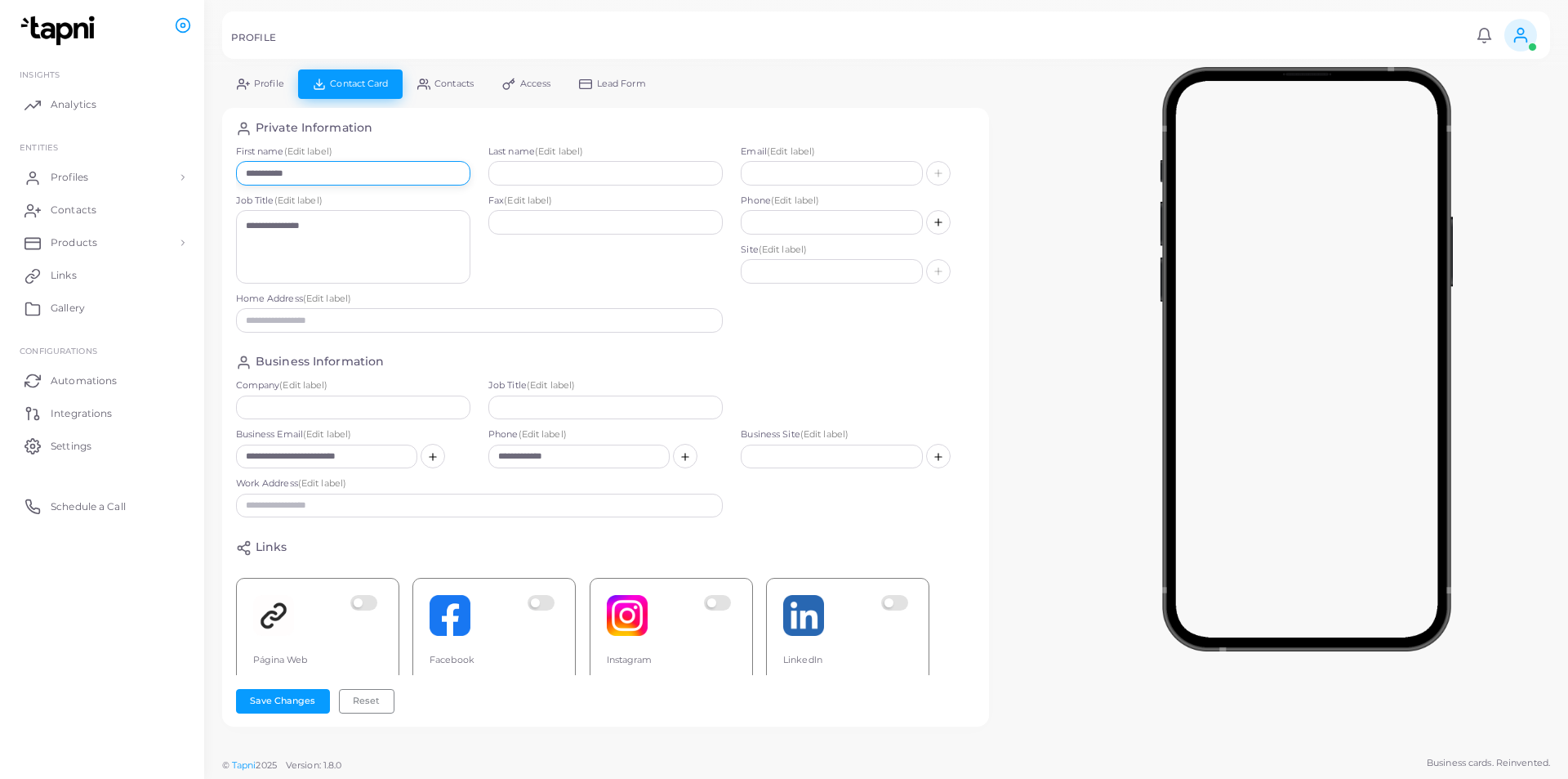
drag, startPoint x: 316, startPoint y: 175, endPoint x: 274, endPoint y: 181, distance: 42.4
click at [274, 181] on input "**********" at bounding box center [353, 173] width 234 height 24
click at [268, 77] on link "Profile" at bounding box center [260, 84] width 76 height 29
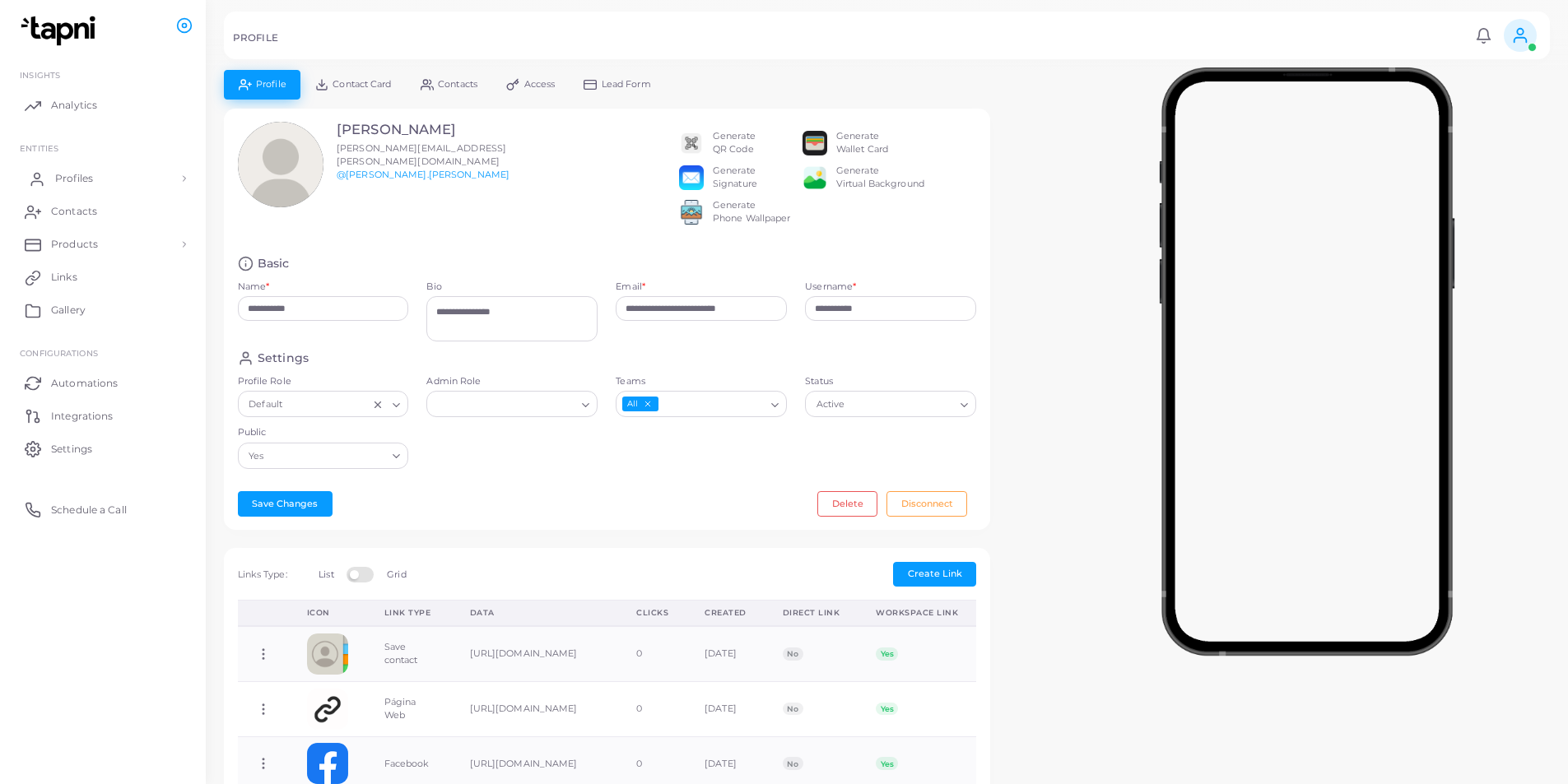
click at [64, 185] on span "Profiles" at bounding box center [74, 178] width 38 height 15
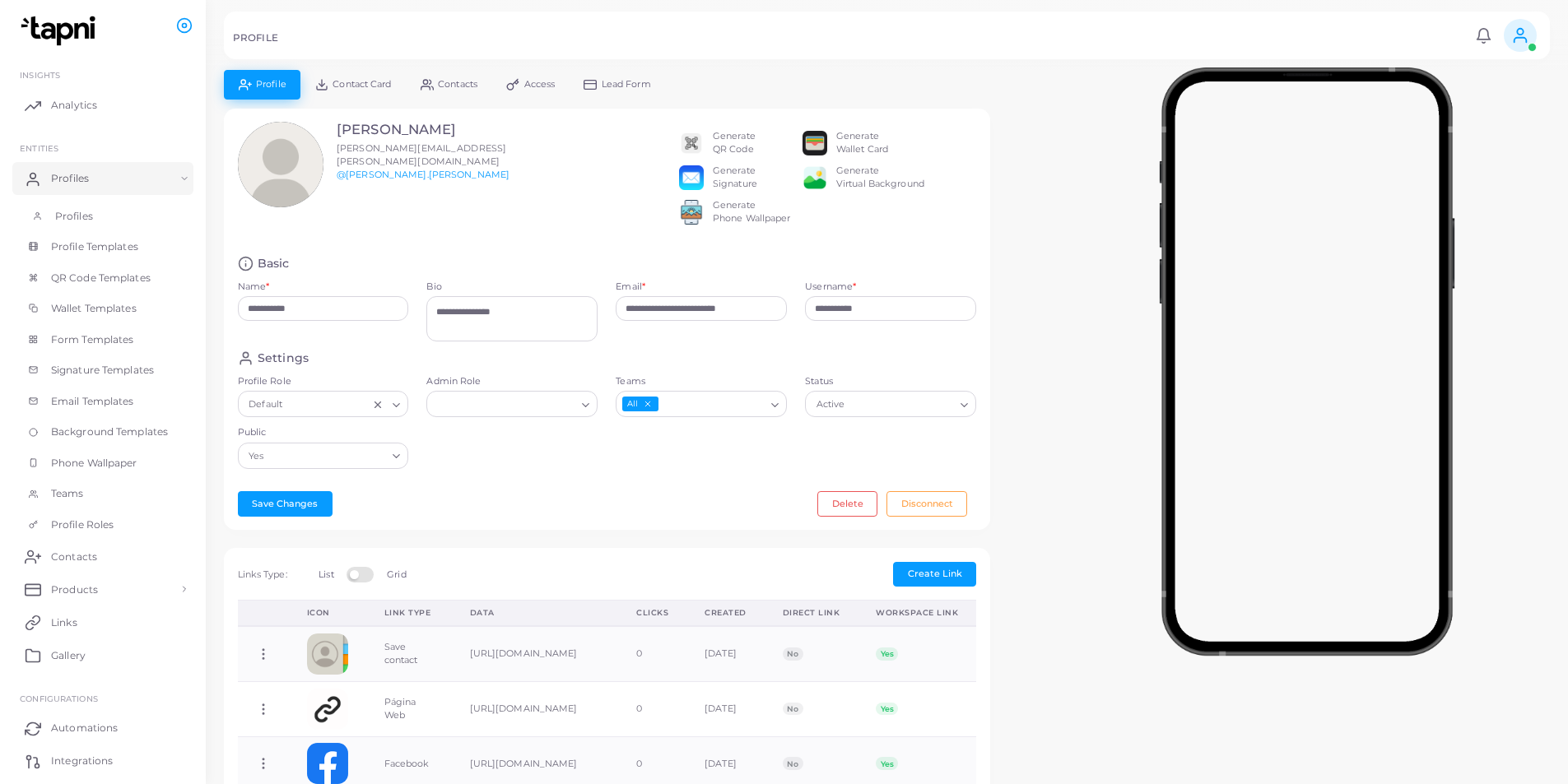
click at [89, 205] on link "Profiles" at bounding box center [103, 217] width 181 height 31
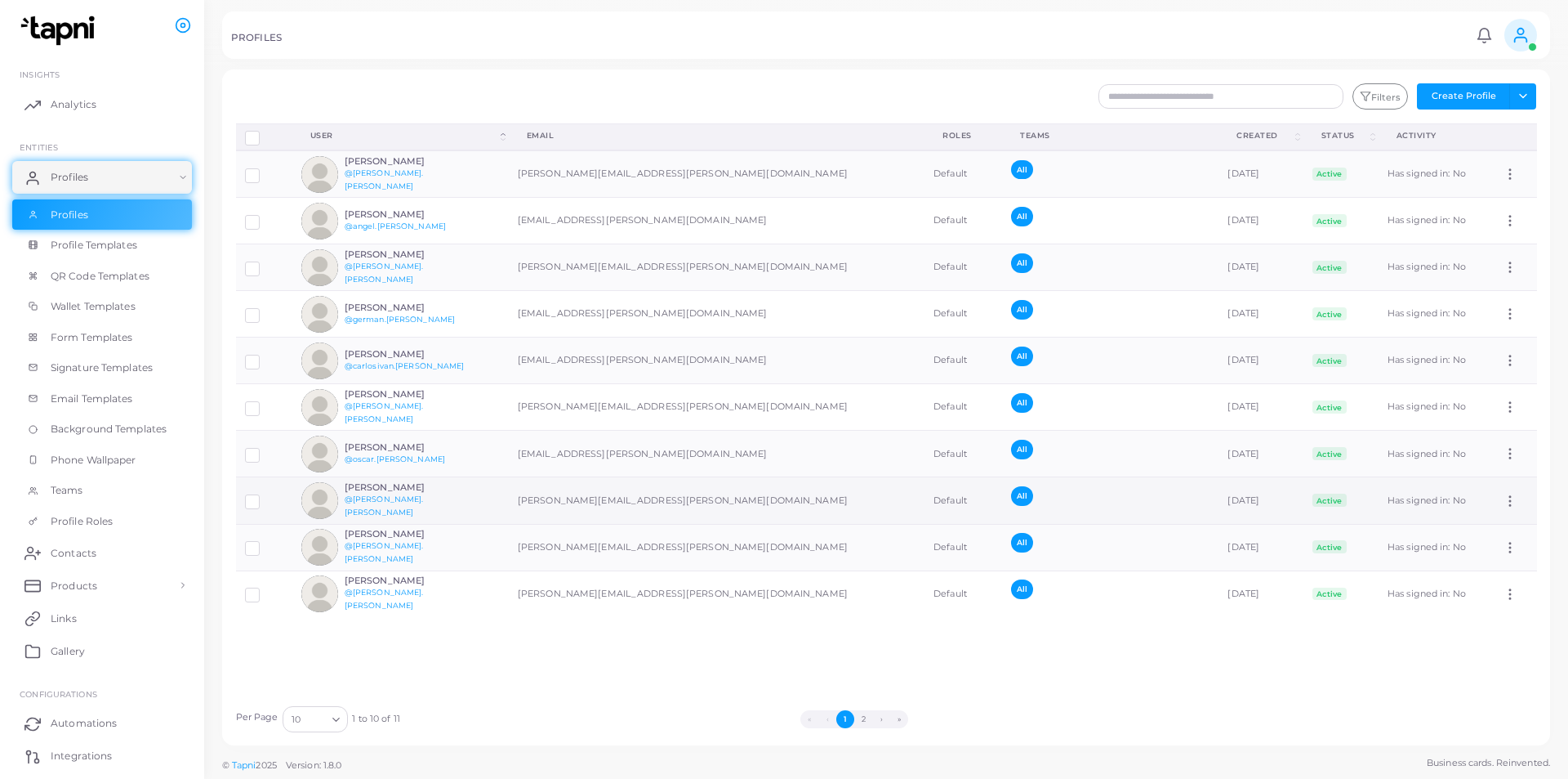
click at [1503, 505] on icon at bounding box center [1510, 500] width 14 height 14
click at [1499, 532] on link "Assign Product" at bounding box center [1487, 524] width 115 height 22
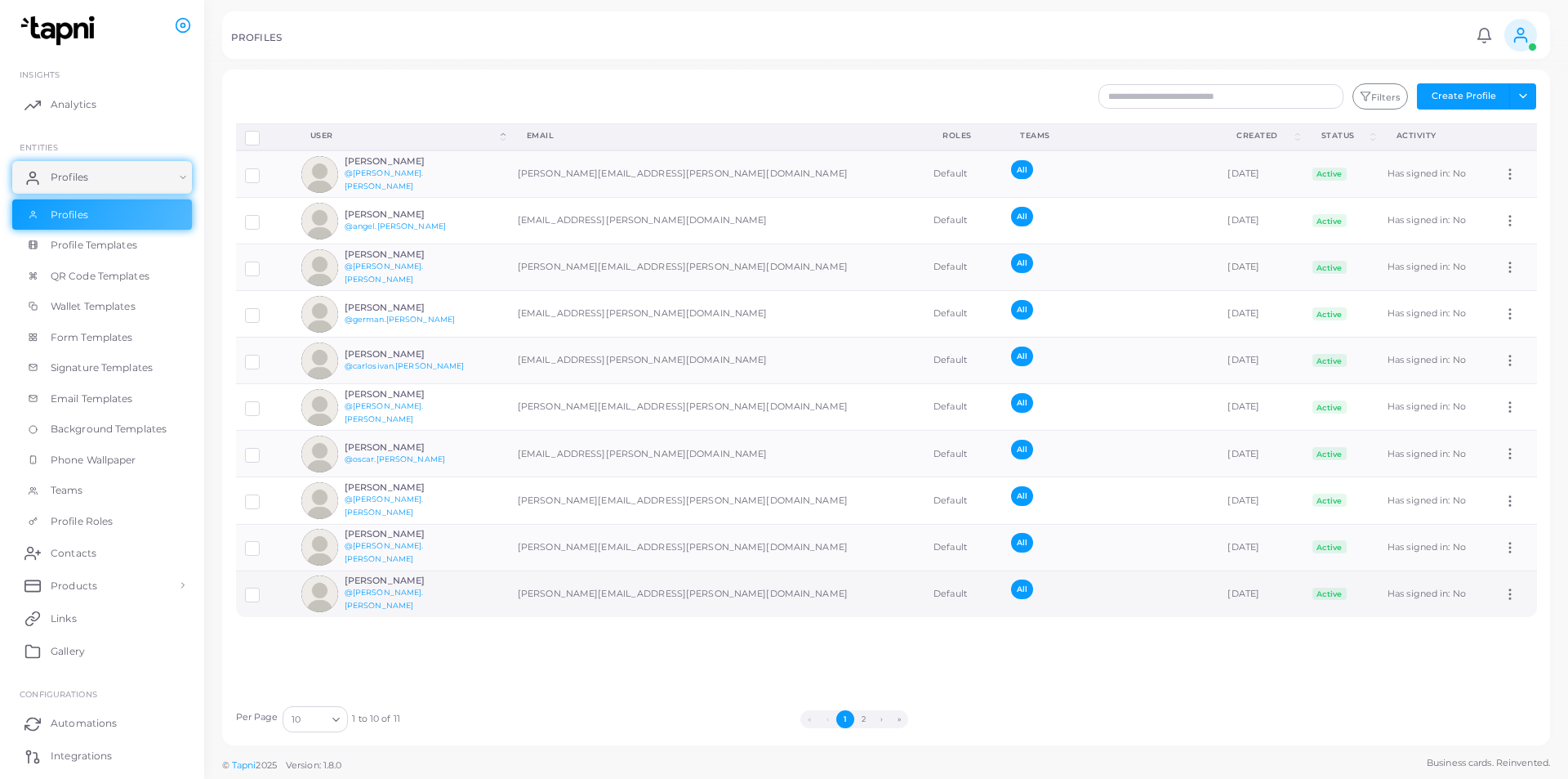
click at [1503, 587] on icon at bounding box center [1510, 594] width 14 height 14
click at [1481, 613] on span "Assign Product" at bounding box center [1498, 607] width 69 height 14
click at [1503, 173] on icon at bounding box center [1510, 174] width 14 height 14
click at [1499, 198] on span "Assign Product" at bounding box center [1498, 193] width 69 height 14
click at [1503, 456] on icon at bounding box center [1510, 453] width 14 height 14
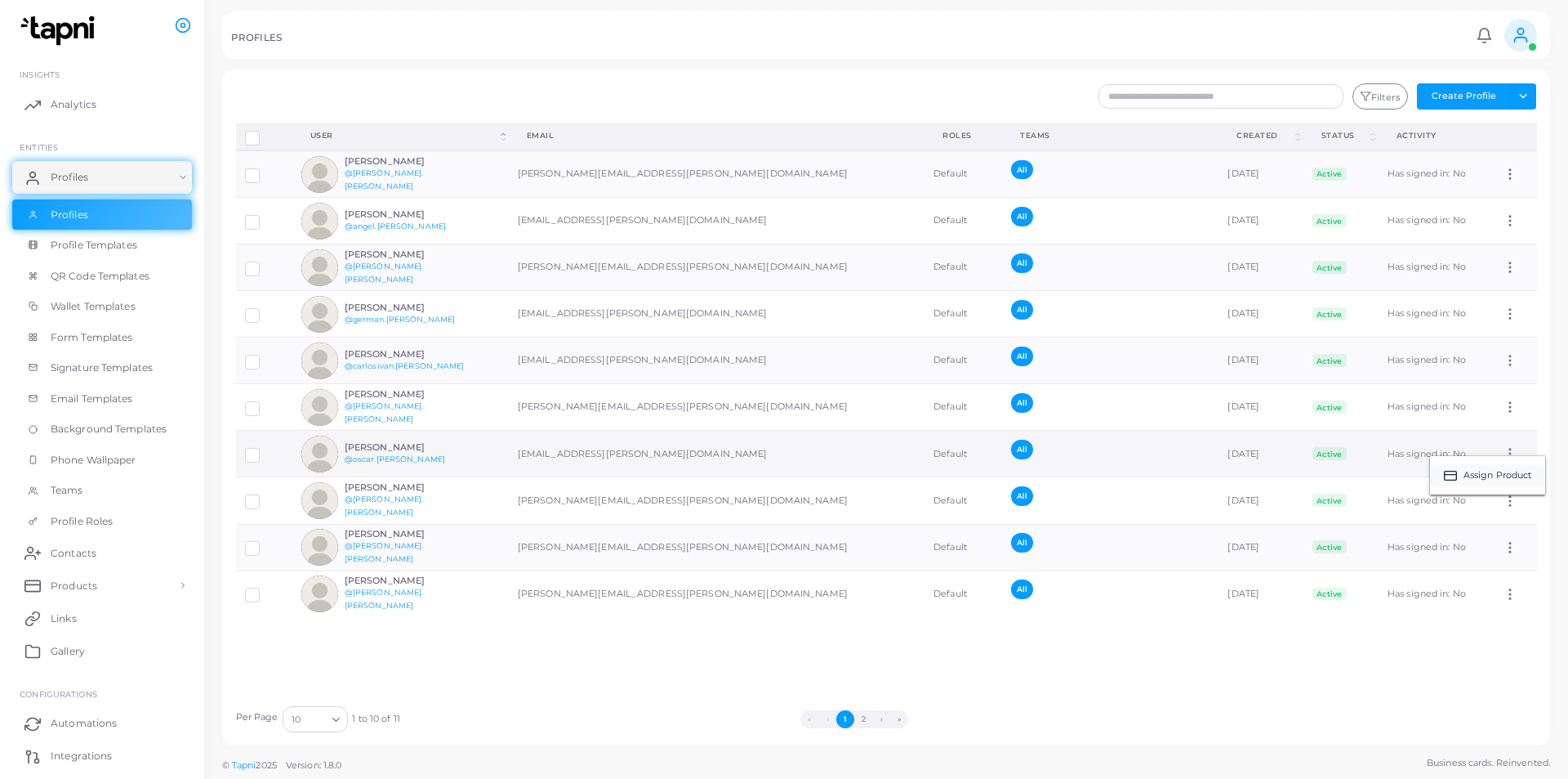
click at [1483, 479] on span "Assign Product" at bounding box center [1498, 476] width 69 height 14
click at [1503, 272] on icon at bounding box center [1510, 266] width 14 height 14
click at [1499, 292] on span "Assign Product" at bounding box center [1498, 292] width 69 height 14
click at [1503, 312] on icon at bounding box center [1510, 313] width 14 height 14
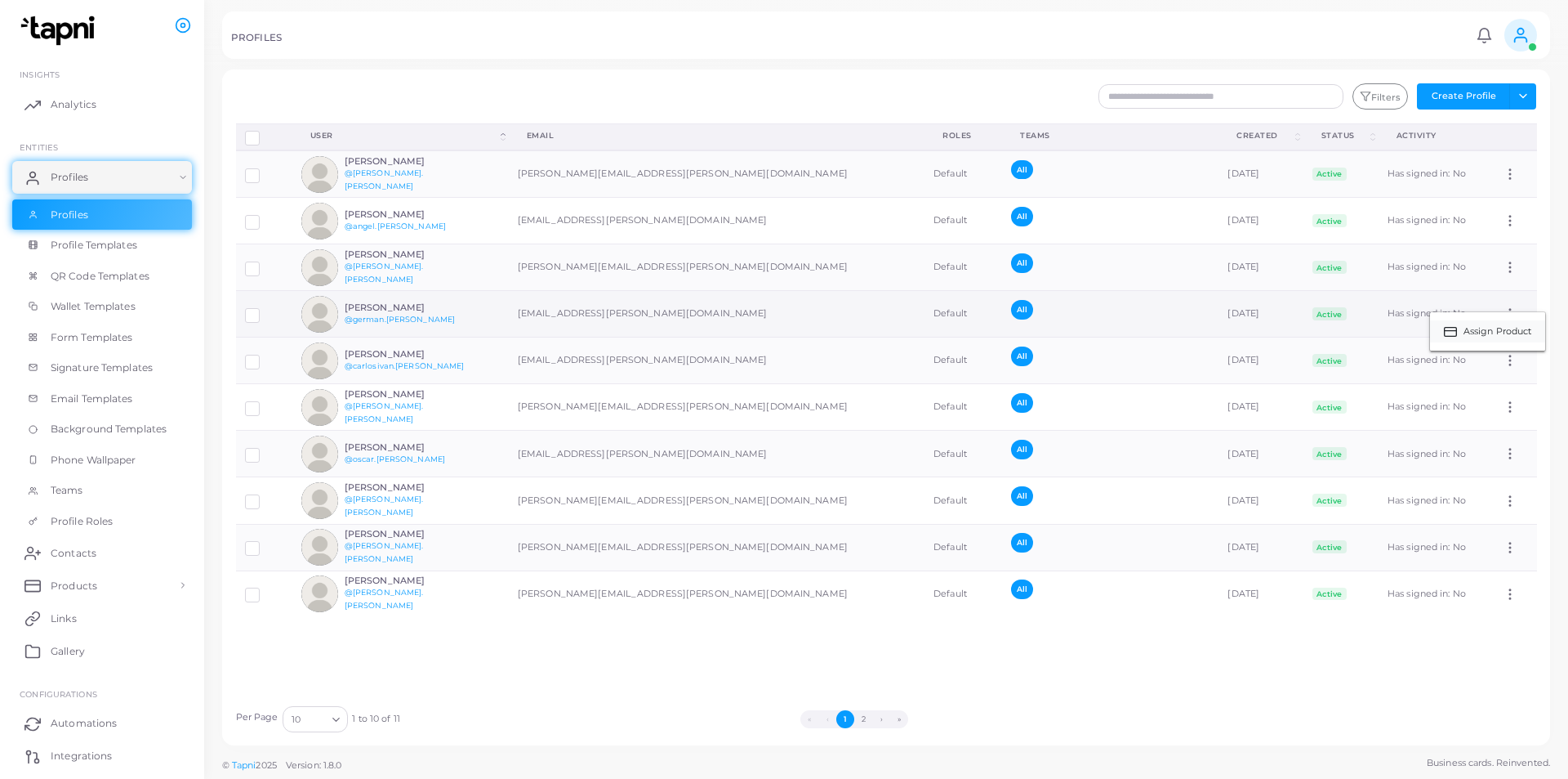
click at [1499, 332] on span "Assign Product" at bounding box center [1498, 332] width 69 height 14
click at [1503, 359] on icon at bounding box center [1510, 360] width 14 height 14
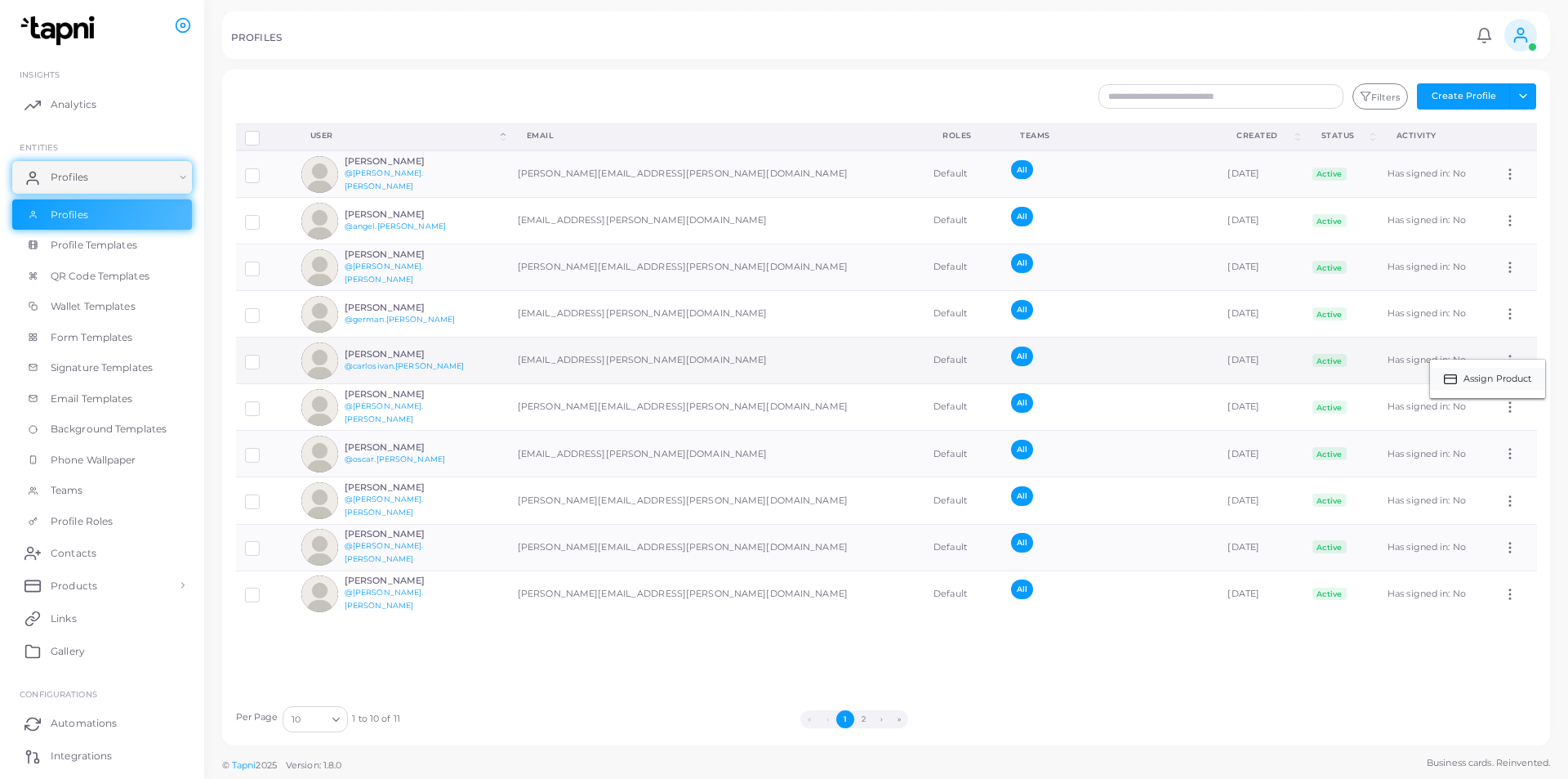
click at [1481, 375] on span "Assign Product" at bounding box center [1498, 379] width 69 height 14
click at [1509, 216] on circle at bounding box center [1510, 216] width 2 height 2
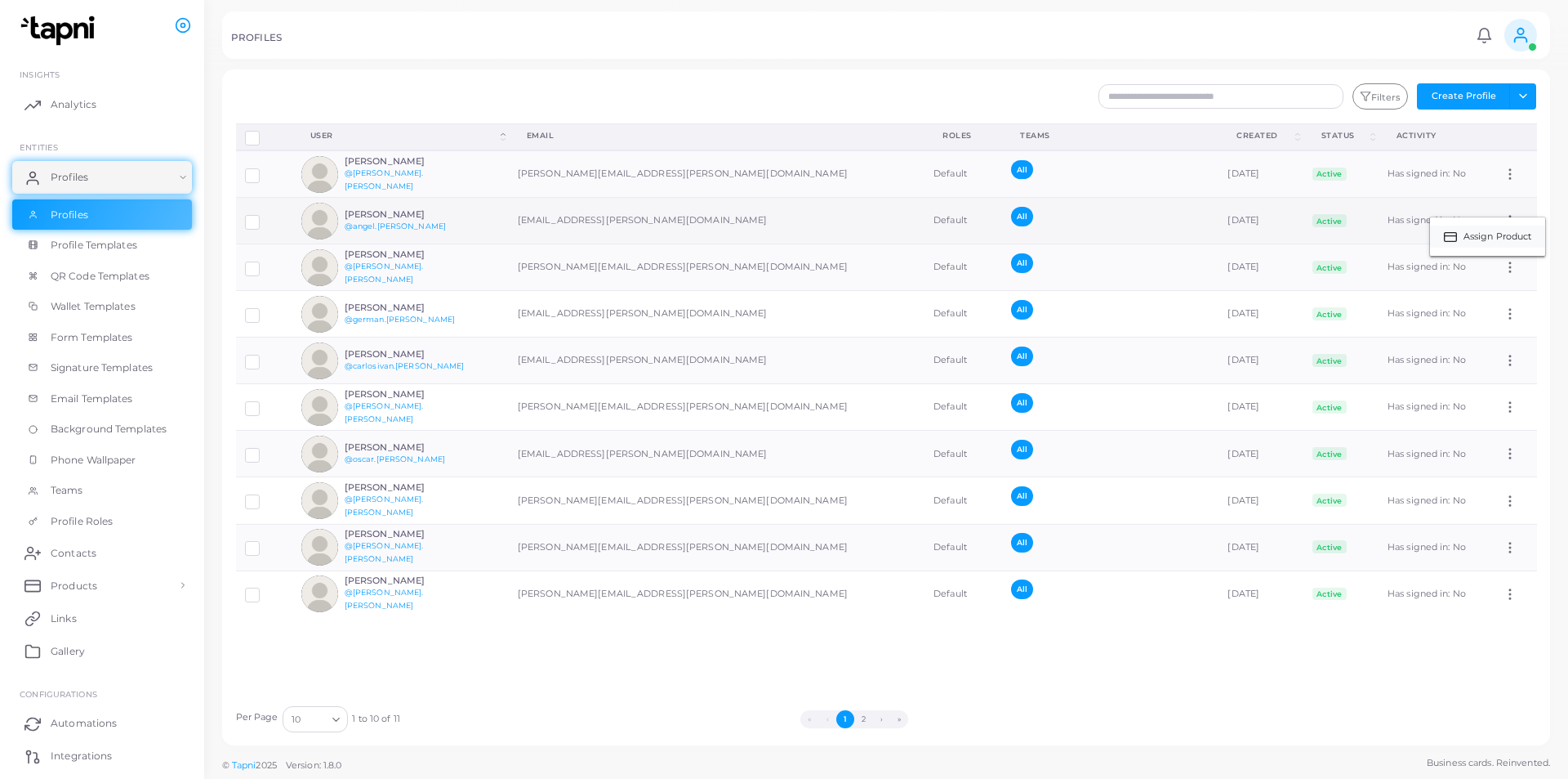
click at [1498, 237] on span "Assign Product" at bounding box center [1498, 237] width 69 height 14
click at [1503, 548] on icon at bounding box center [1510, 547] width 14 height 14
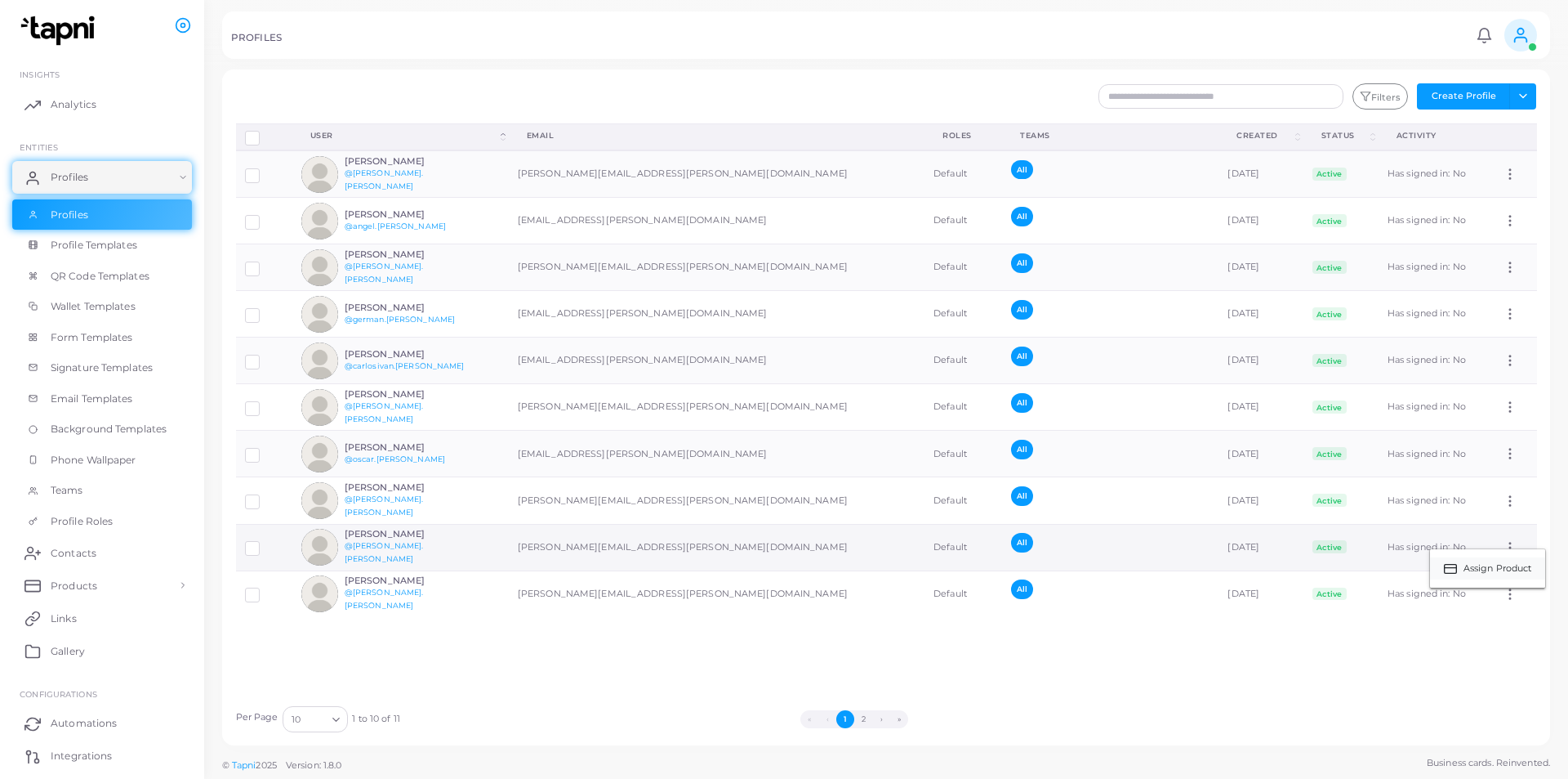
click at [1490, 558] on link "Assign Product" at bounding box center [1487, 568] width 115 height 22
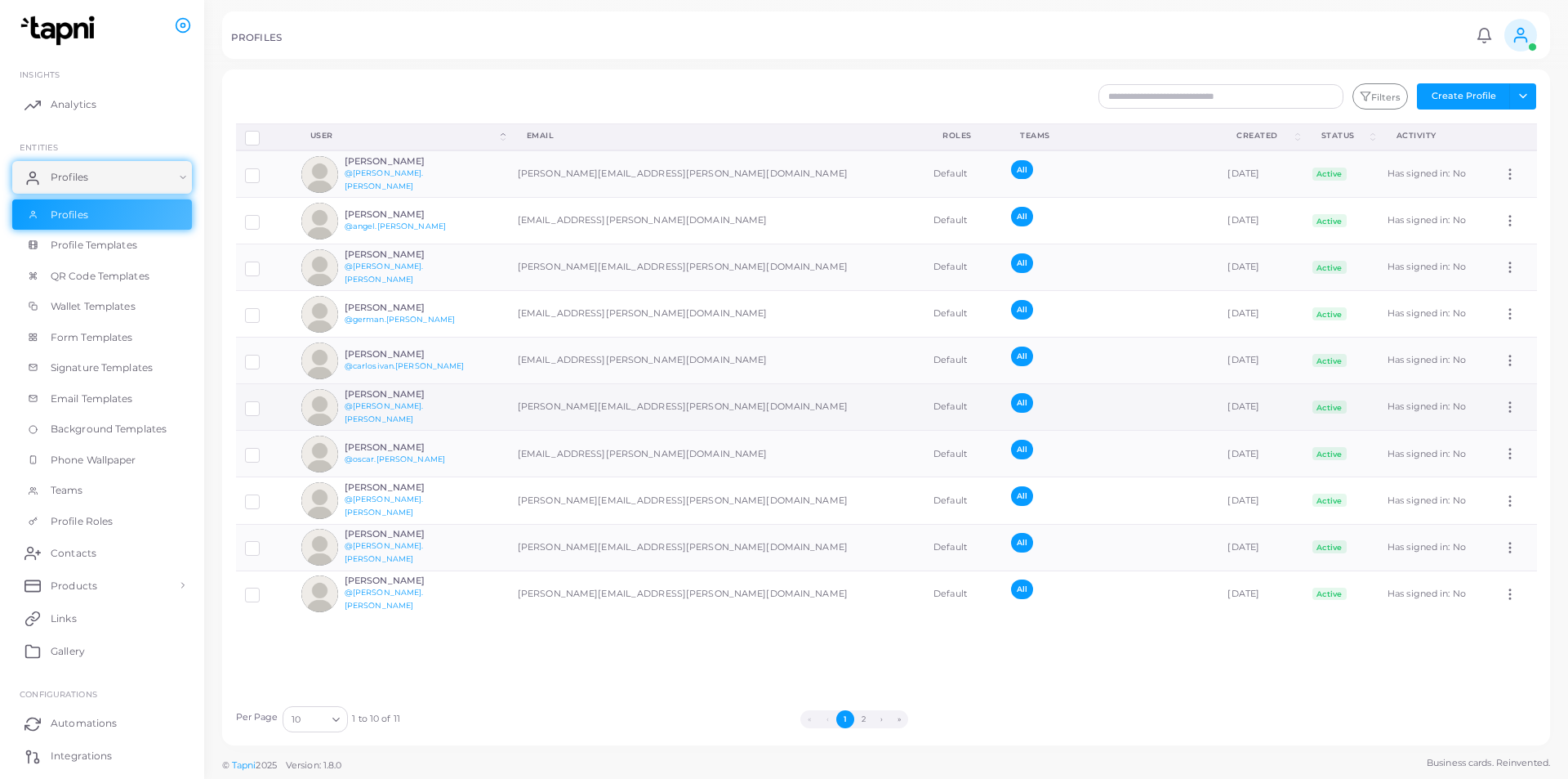
click at [1503, 408] on icon at bounding box center [1510, 406] width 14 height 14
click at [1490, 426] on span "Assign Product" at bounding box center [1498, 430] width 69 height 14
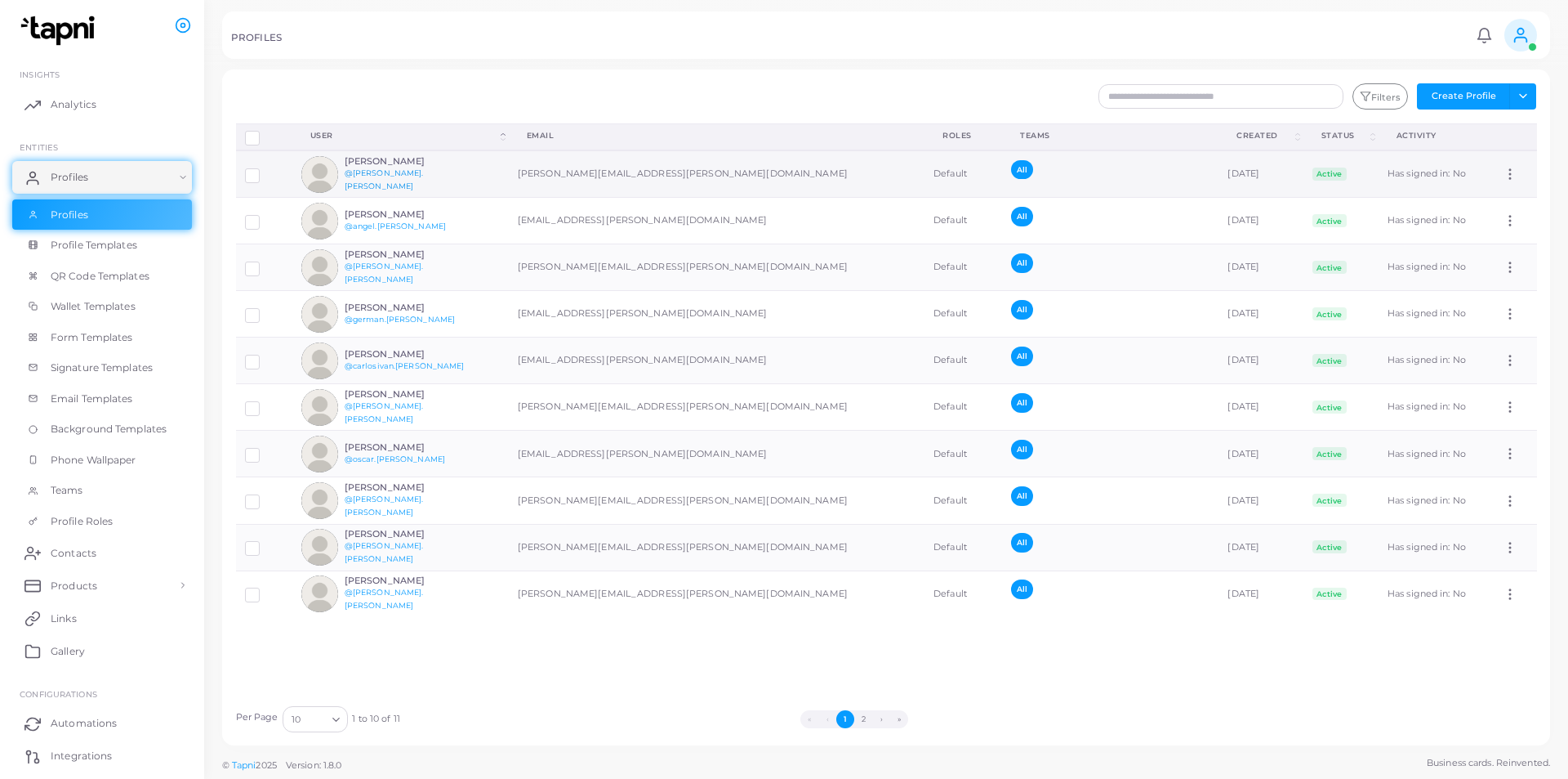
click at [378, 176] on link "@[PERSON_NAME].[PERSON_NAME]" at bounding box center [384, 179] width 79 height 22
click at [586, 174] on td "[PERSON_NAME][EMAIL_ADDRESS][PERSON_NAME][DOMAIN_NAME]" at bounding box center [716, 174] width 416 height 47
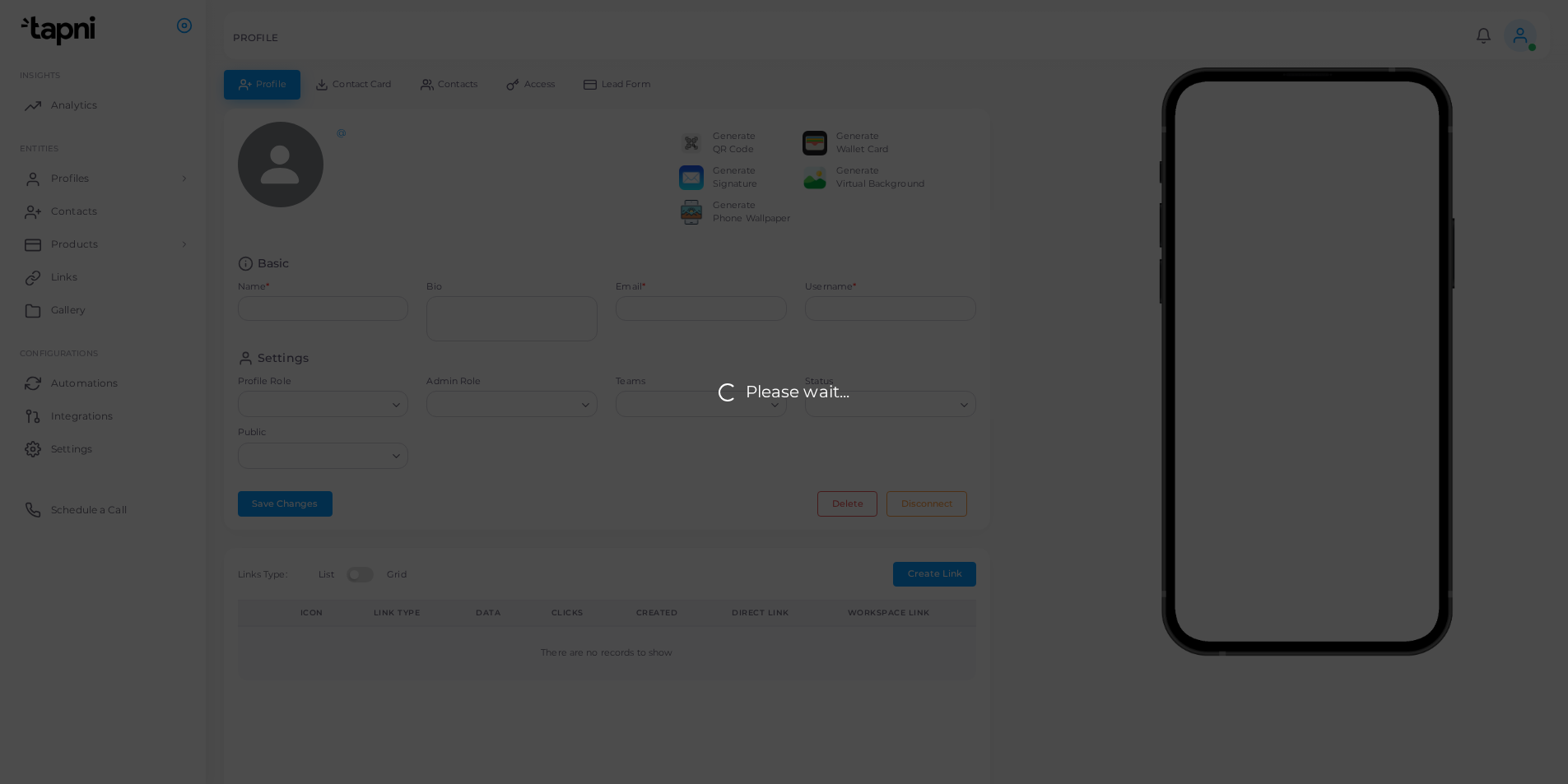
type input "**********"
type textarea "**********"
type input "**********"
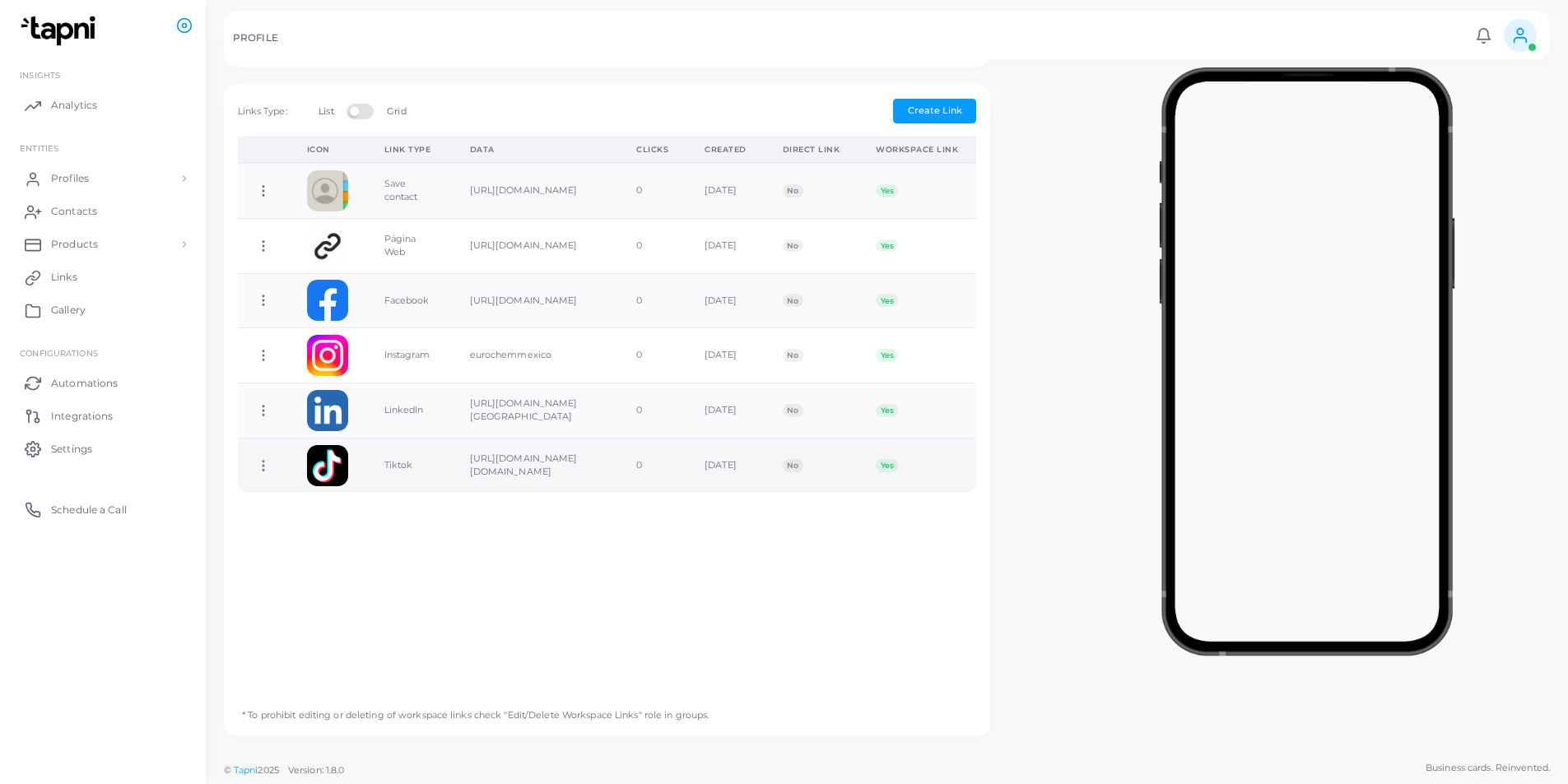
scroll to position [476, 0]
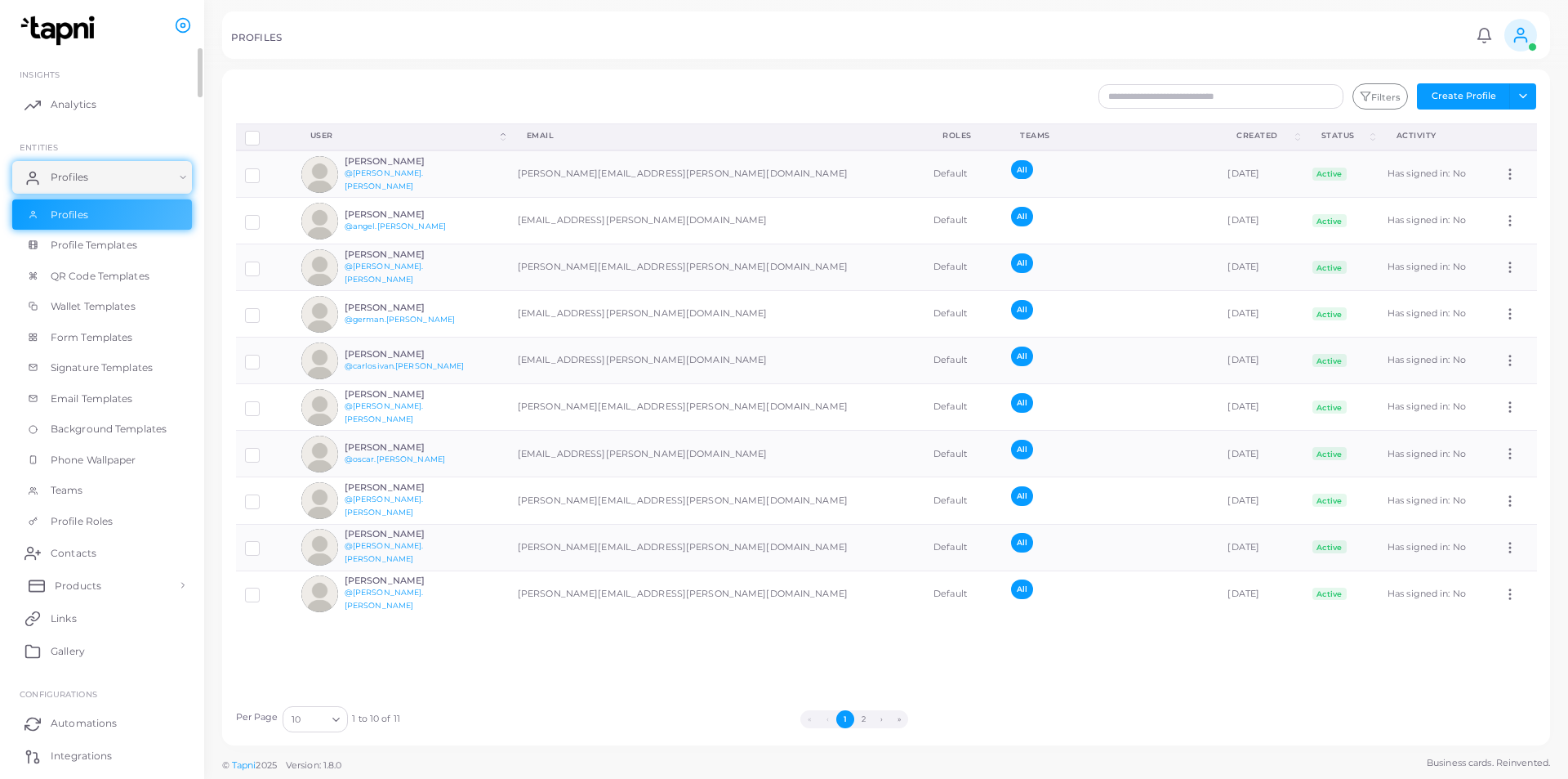
click at [67, 591] on span "Products" at bounding box center [78, 585] width 46 height 14
click at [69, 626] on span "Products" at bounding box center [78, 622] width 46 height 14
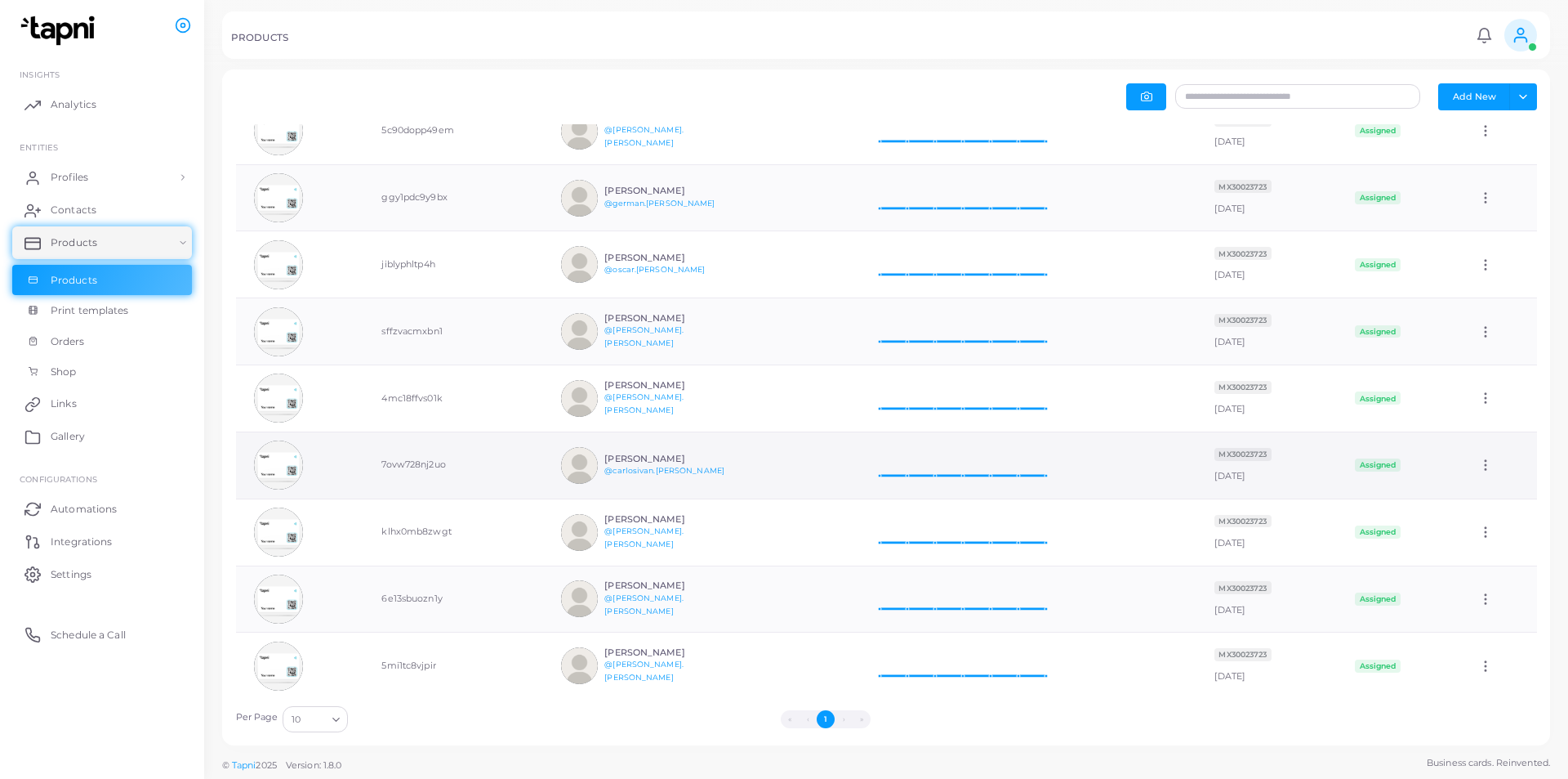
scroll to position [130, 0]
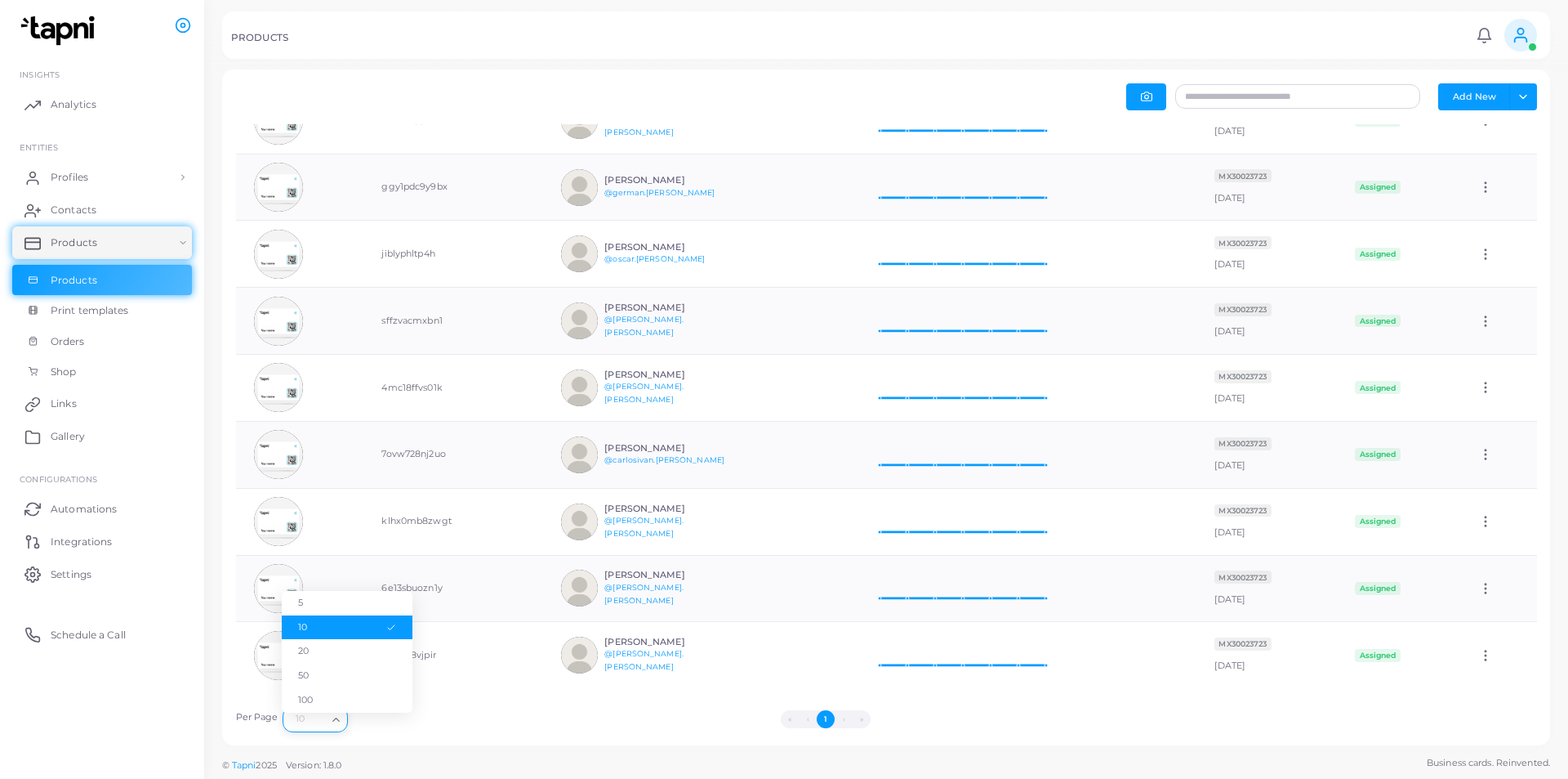
click at [333, 726] on icon "Search for option" at bounding box center [336, 719] width 13 height 13
click at [333, 726] on div "Loading..." at bounding box center [337, 717] width 19 height 21
click at [495, 722] on ul "« ‹ 1 › »" at bounding box center [826, 719] width 948 height 18
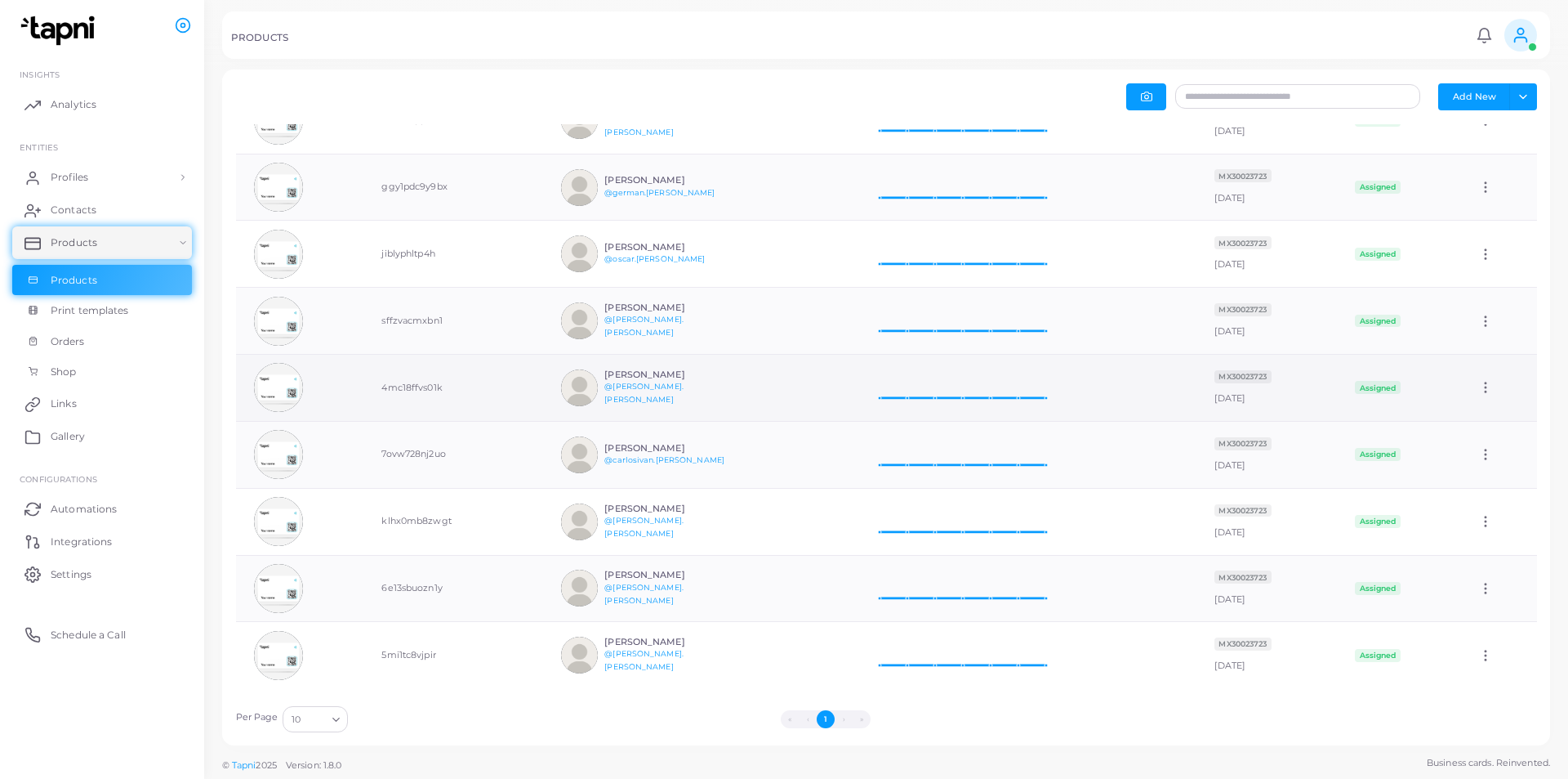
scroll to position [0, 0]
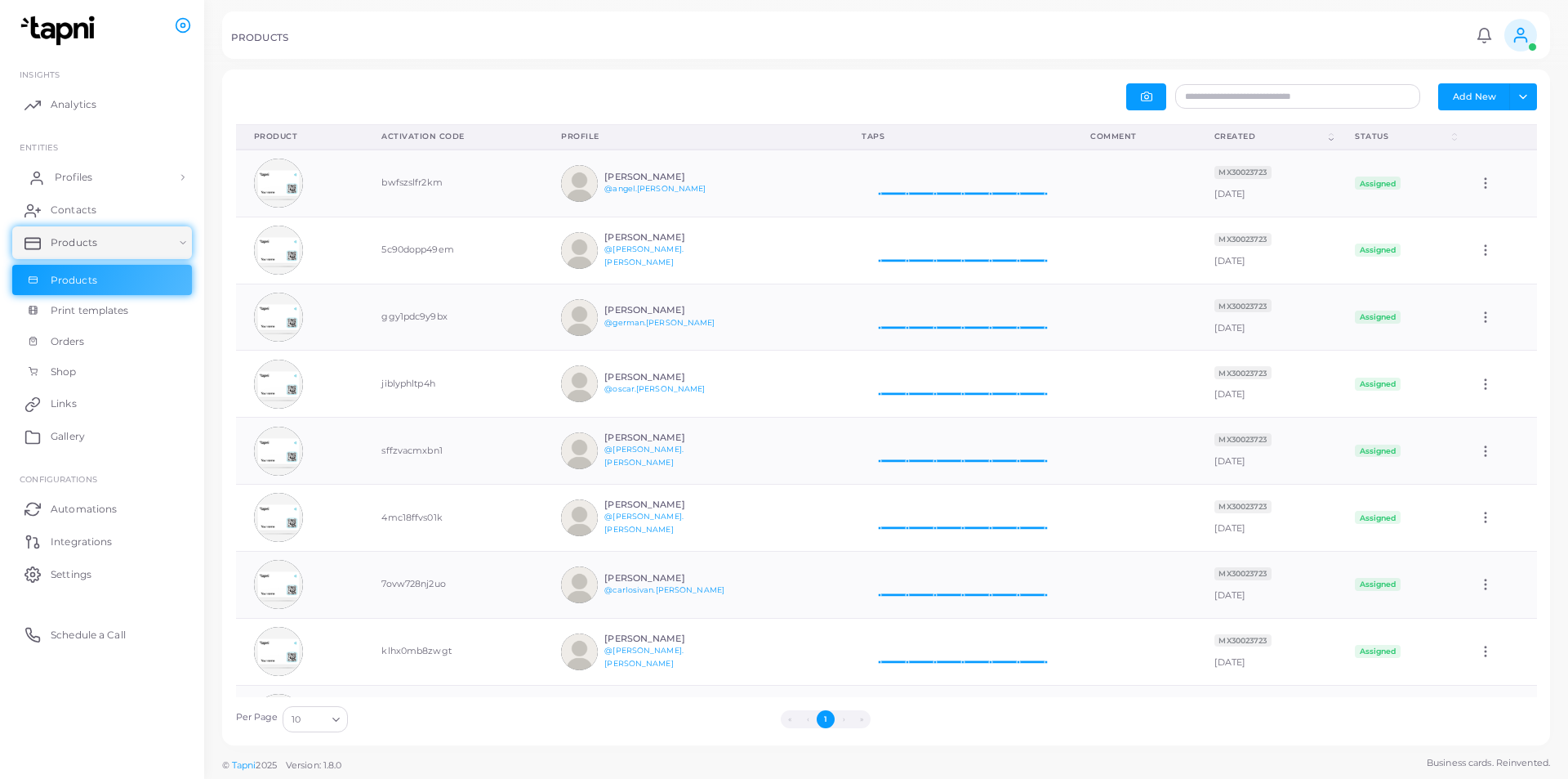
click at [68, 182] on span "Profiles" at bounding box center [73, 177] width 38 height 14
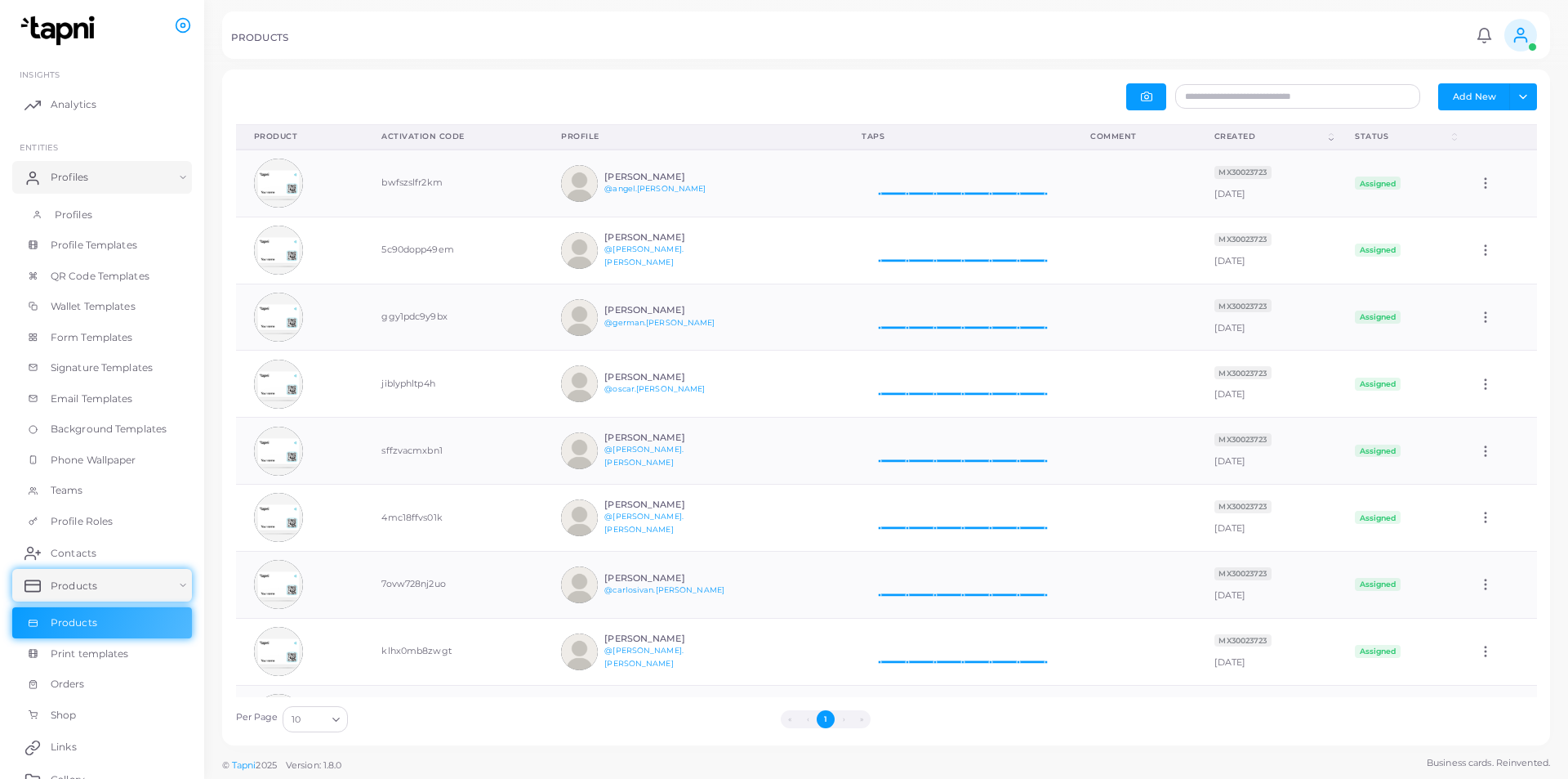
click at [71, 210] on span "Profiles" at bounding box center [73, 214] width 38 height 14
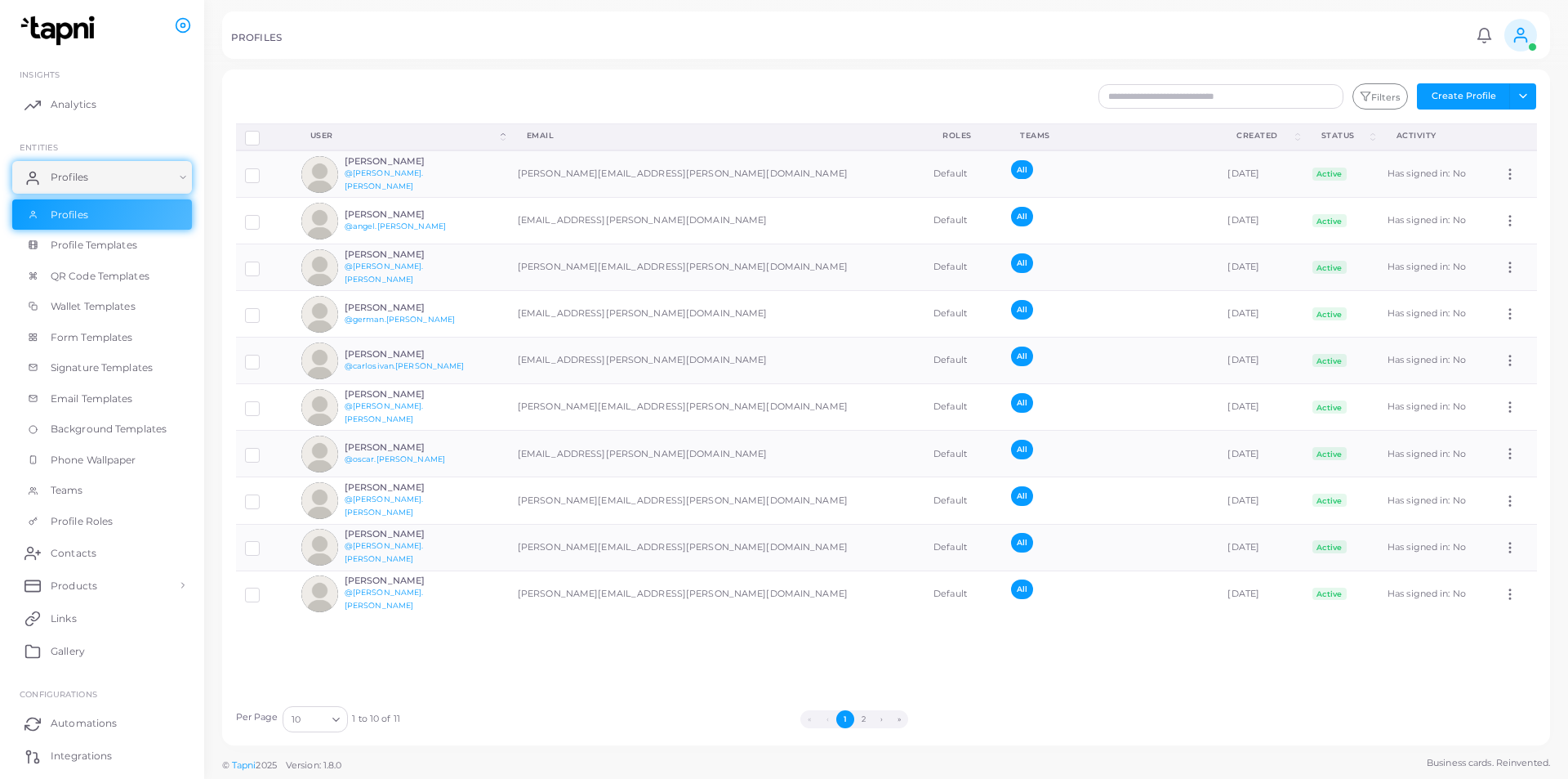
click at [84, 242] on span "Profile Templates" at bounding box center [94, 244] width 87 height 14
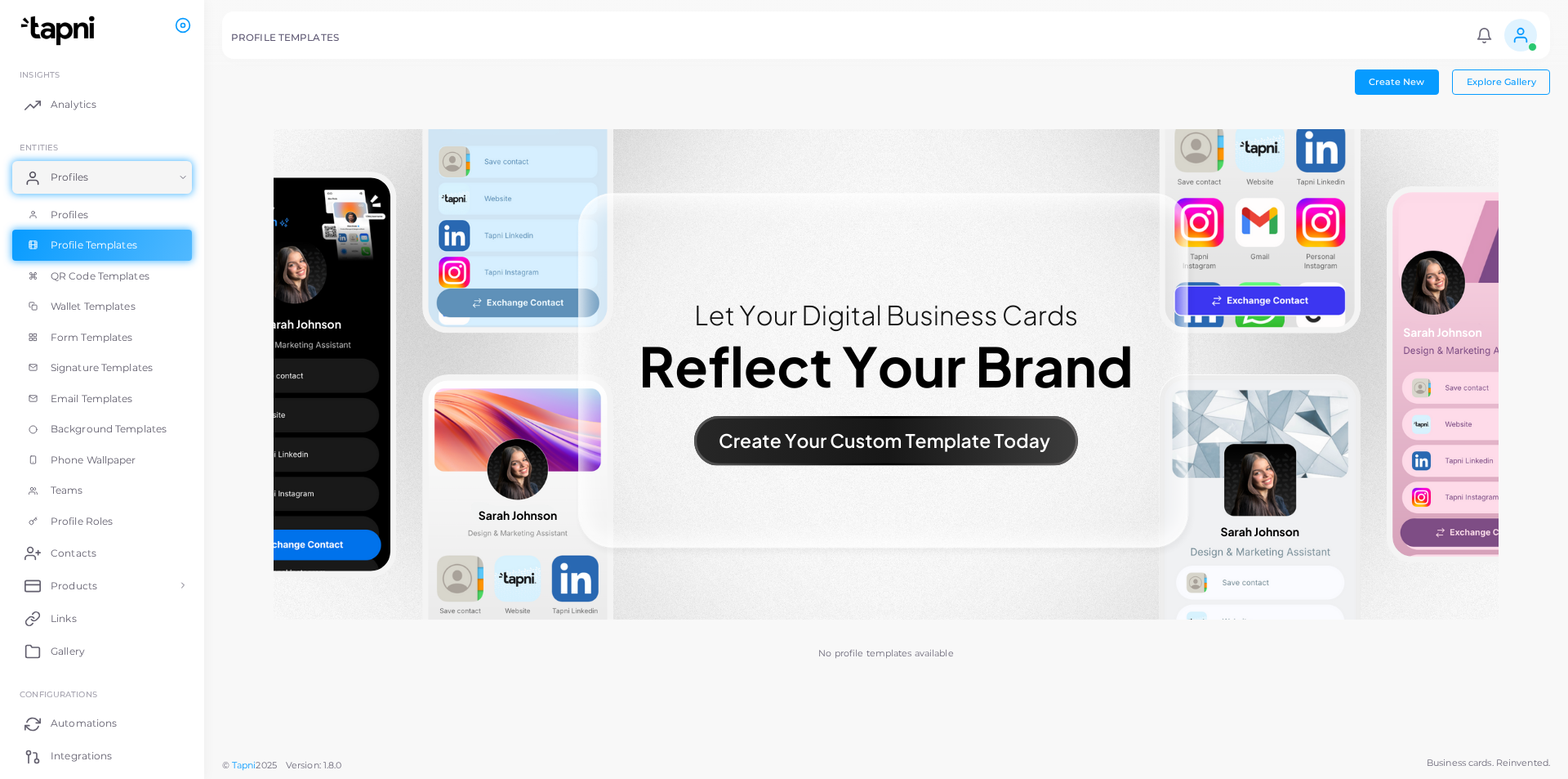
click at [900, 439] on img at bounding box center [887, 375] width 1225 height 490
click at [66, 180] on span "Profiles" at bounding box center [73, 177] width 38 height 14
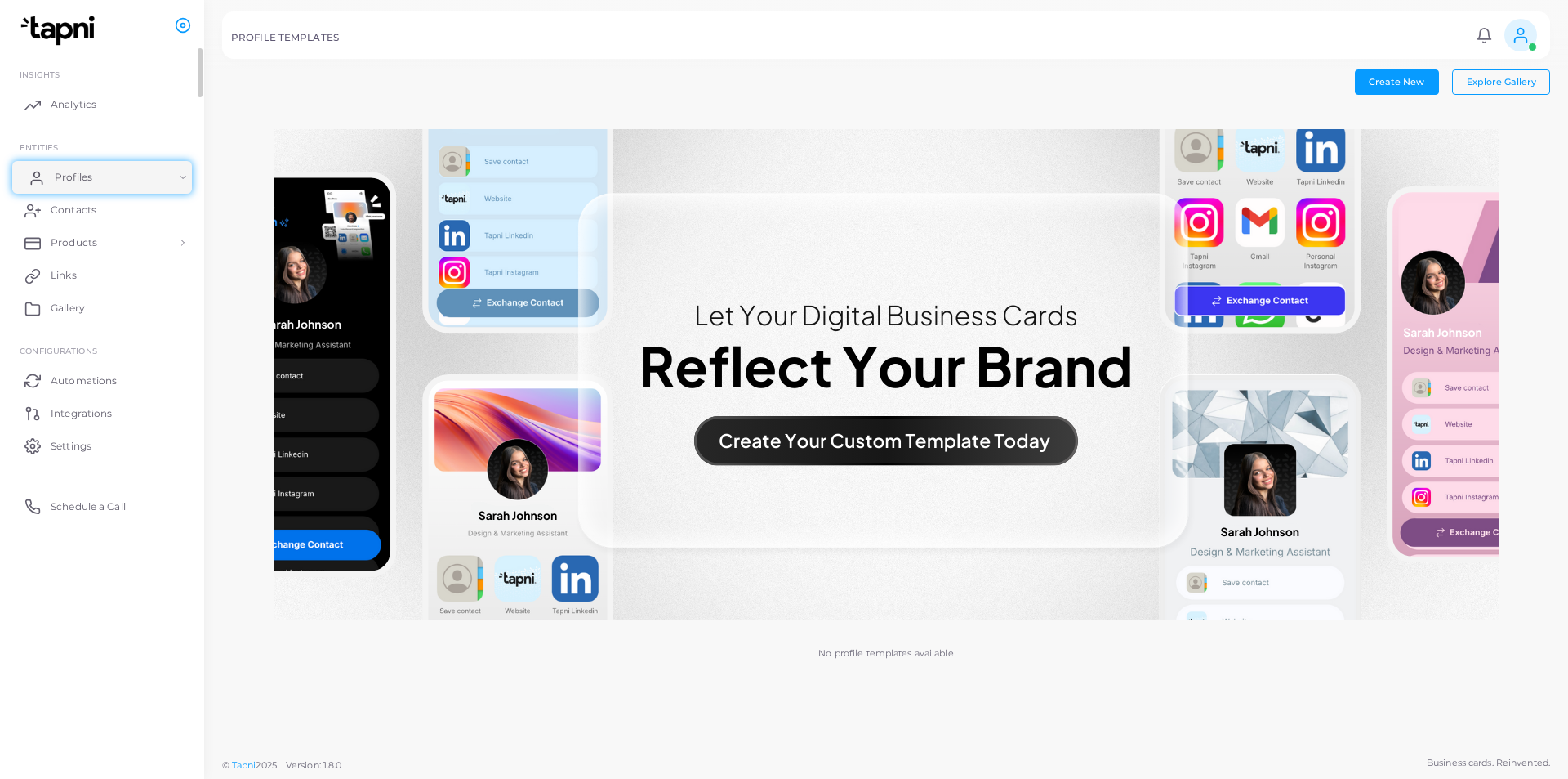
click at [114, 179] on link "Profiles" at bounding box center [102, 178] width 179 height 33
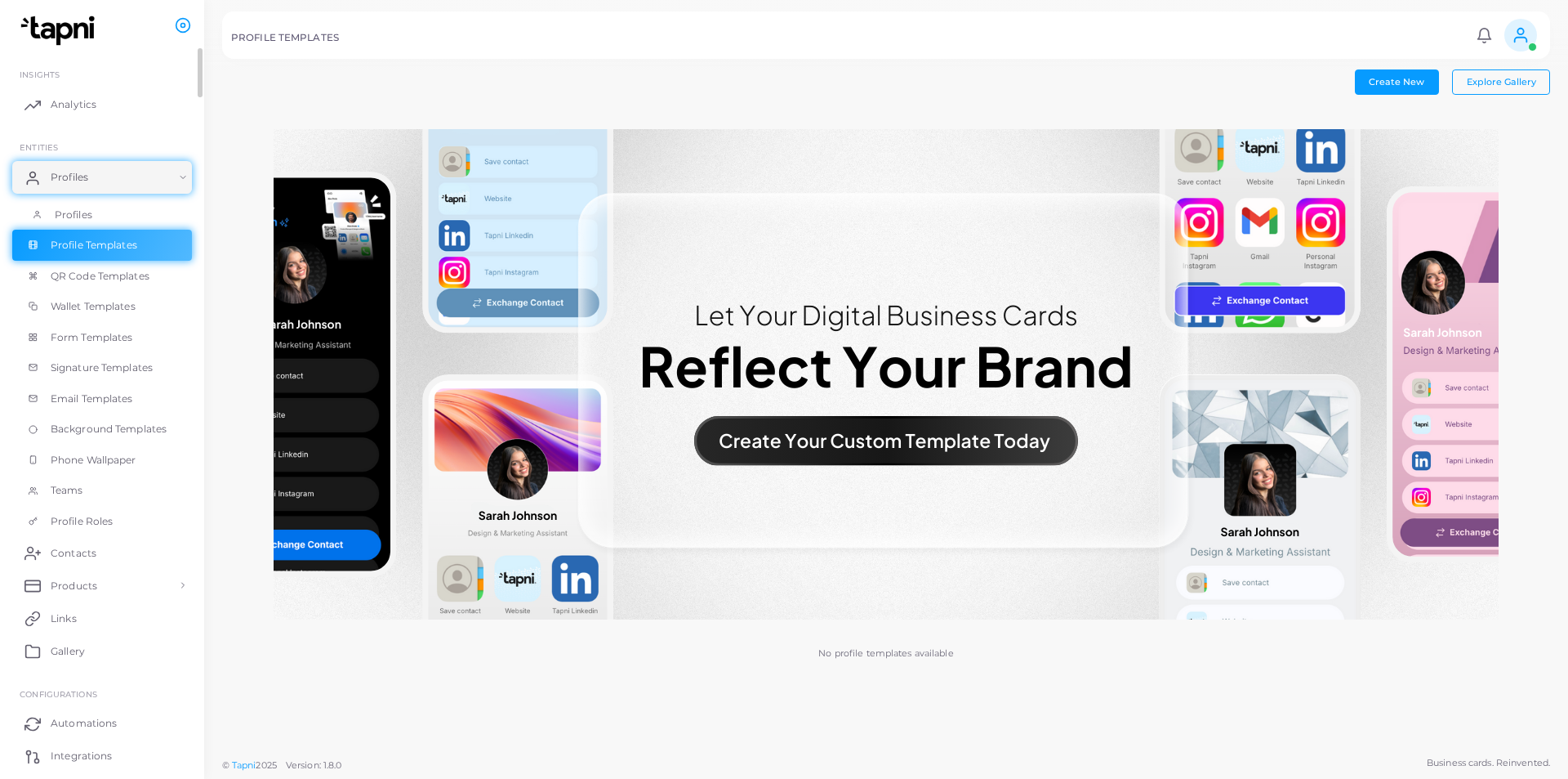
click at [98, 218] on link "Profiles" at bounding box center [102, 215] width 179 height 31
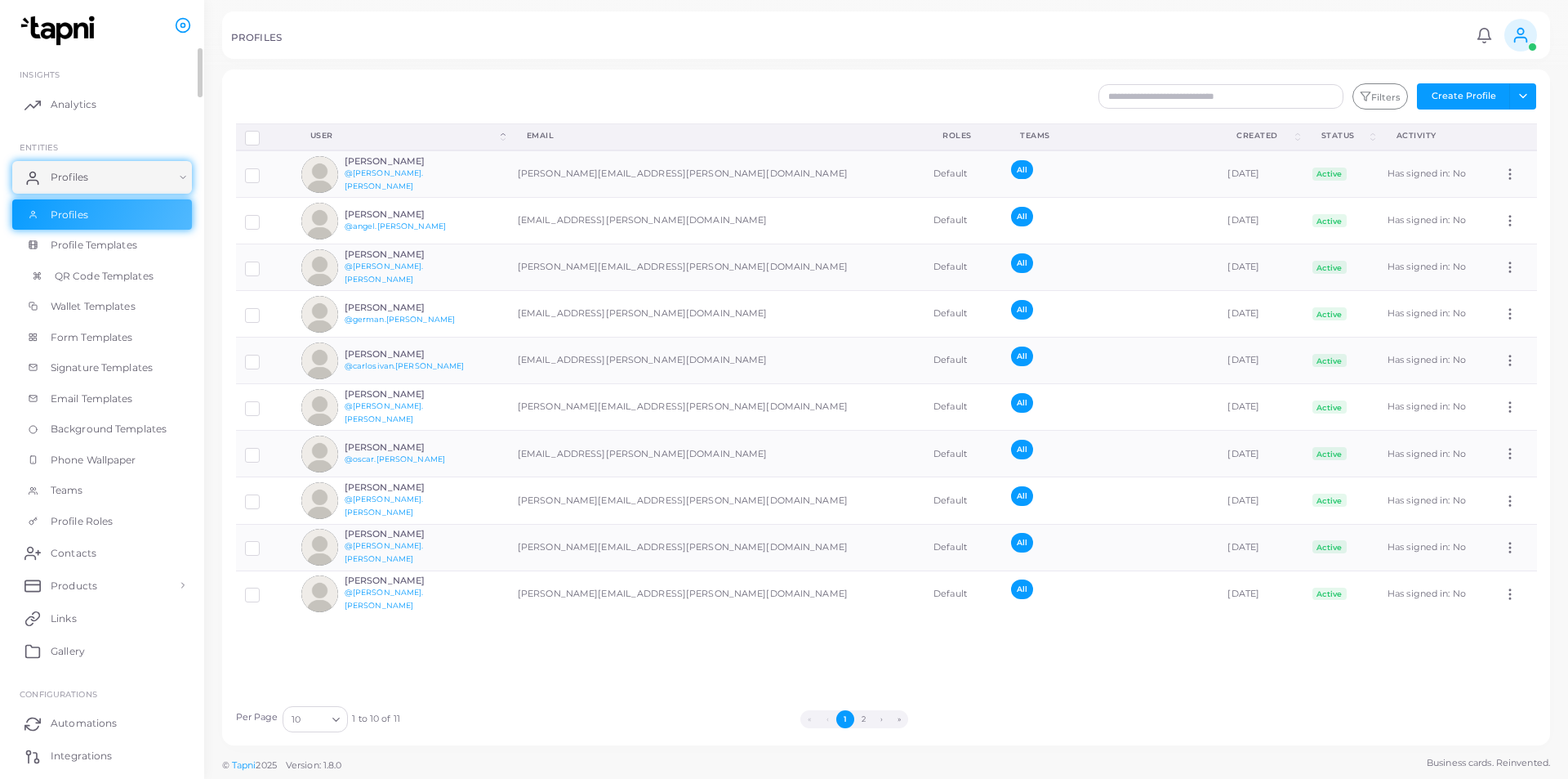
click at [101, 281] on span "QR Code Templates" at bounding box center [104, 276] width 98 height 14
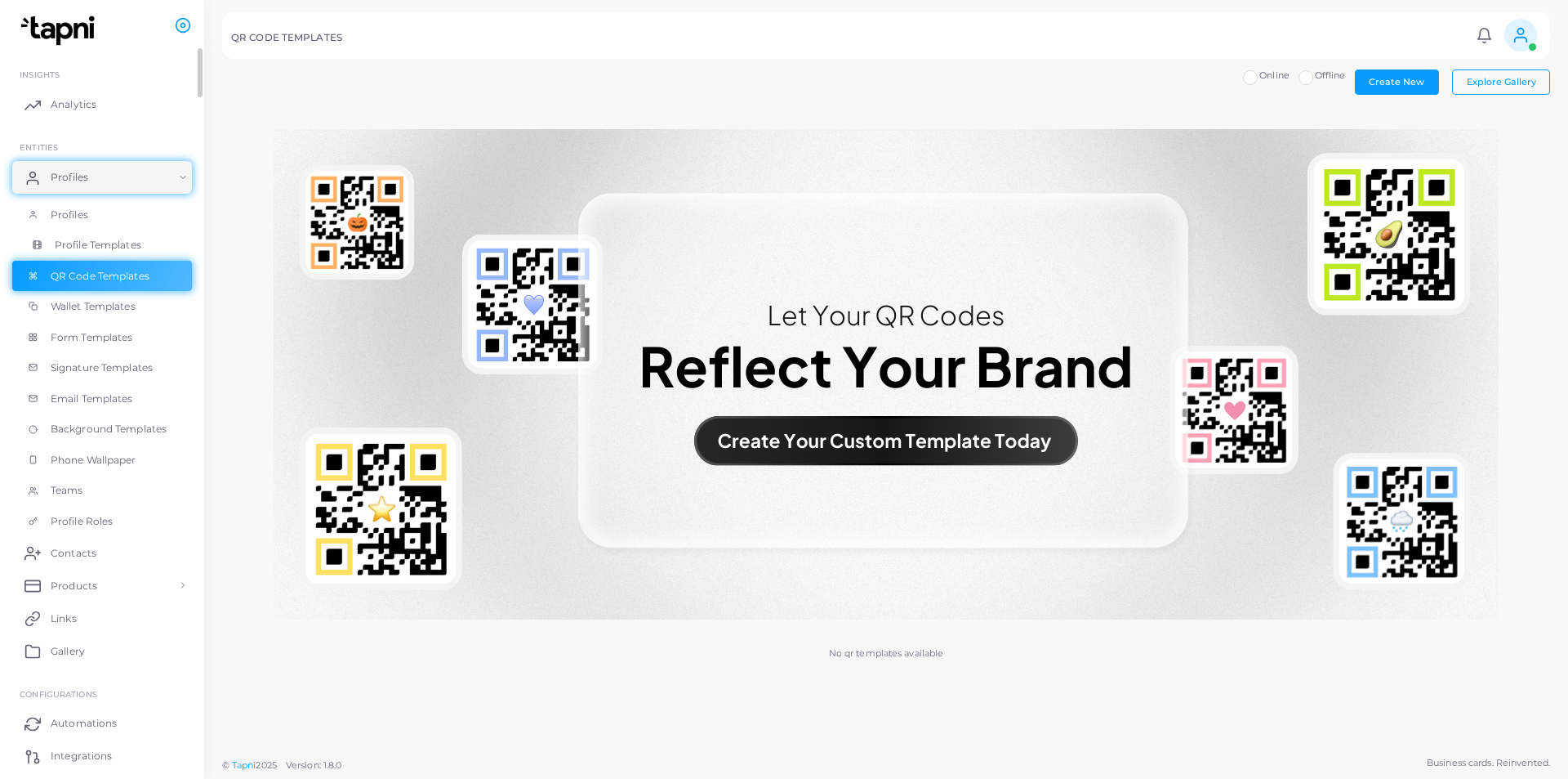
click at [101, 245] on span "Profile Templates" at bounding box center [98, 244] width 87 height 14
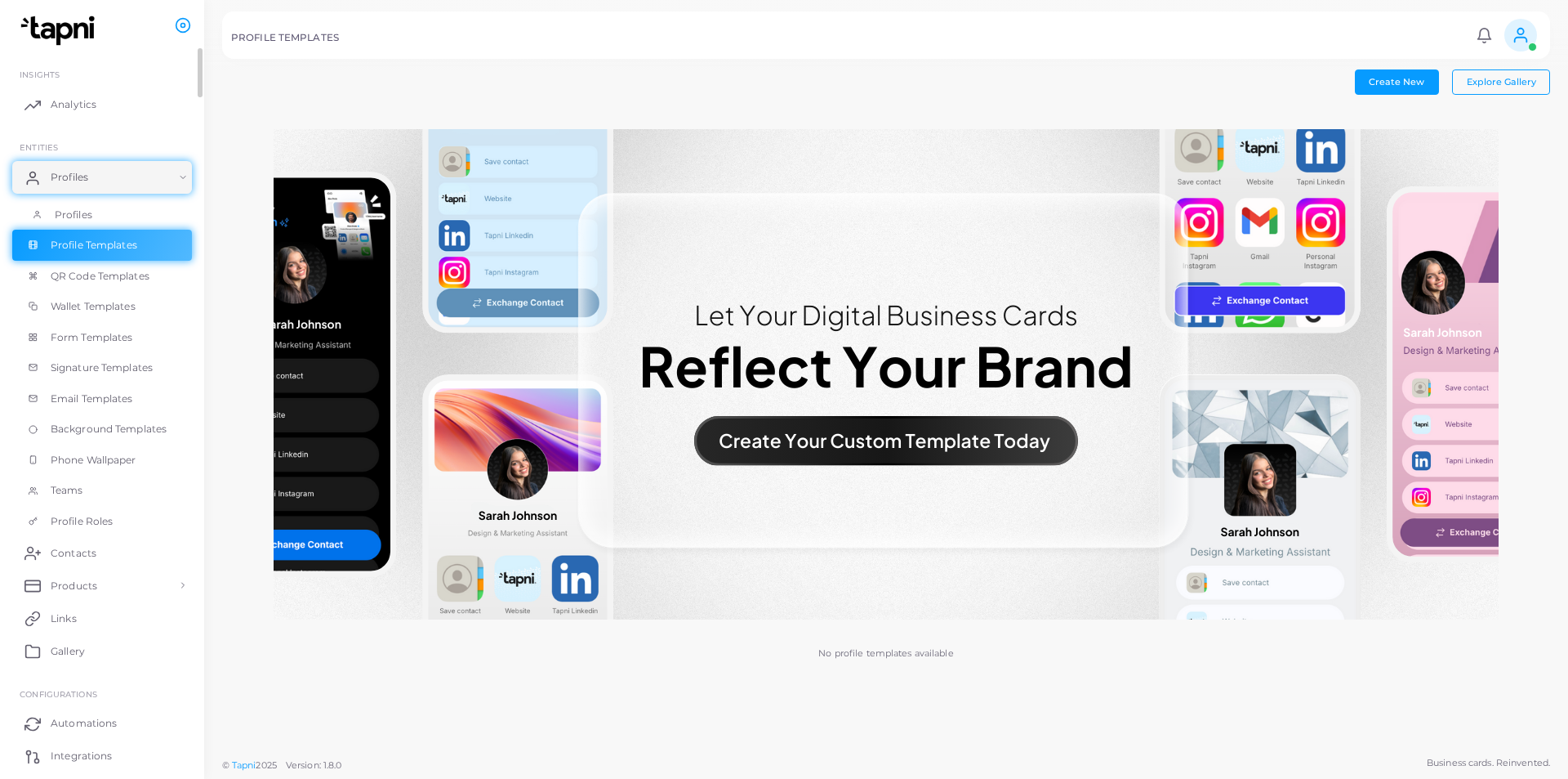
click at [69, 213] on span "Profiles" at bounding box center [73, 214] width 38 height 14
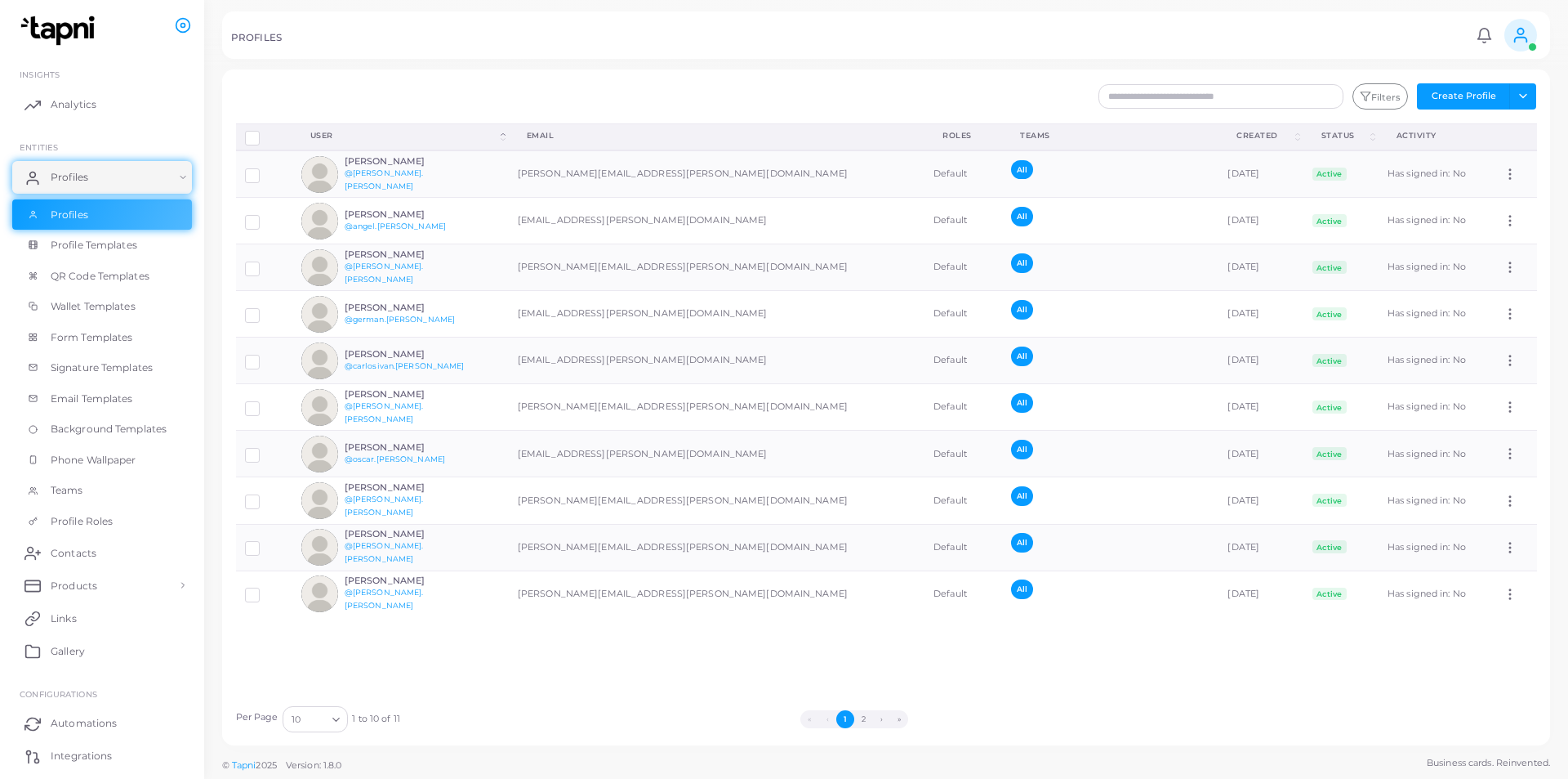
click at [936, 104] on div "Filters Create Profile Toggle dropdown Import Profiles Invite Profiles Export P…" at bounding box center [996, 96] width 1099 height 26
